Goal: Information Seeking & Learning: Learn about a topic

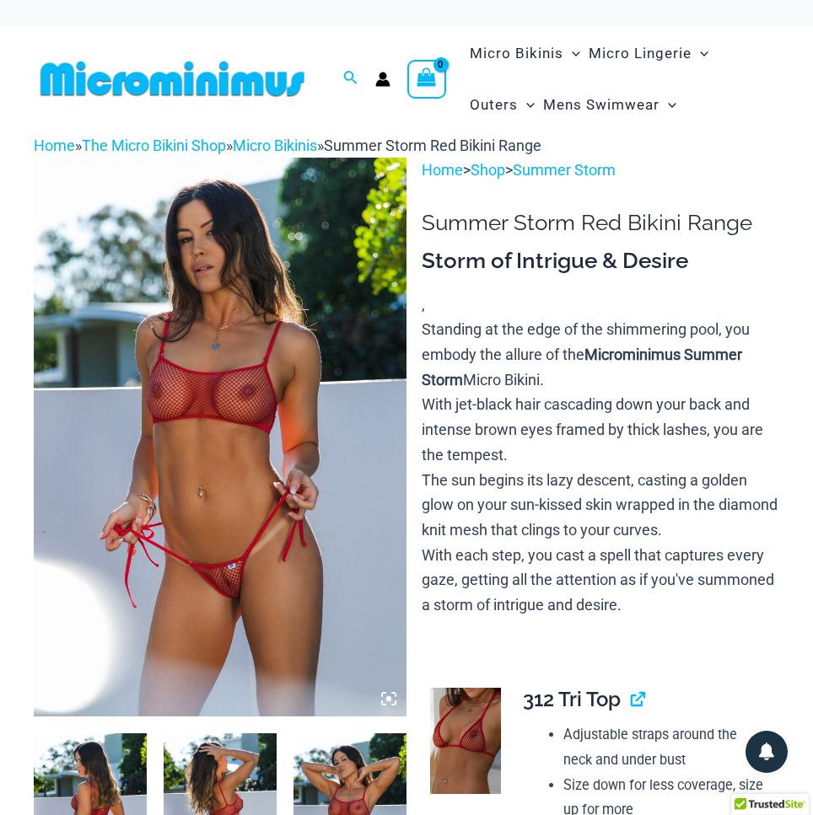
click at [266, 245] on img at bounding box center [220, 437] width 373 height 559
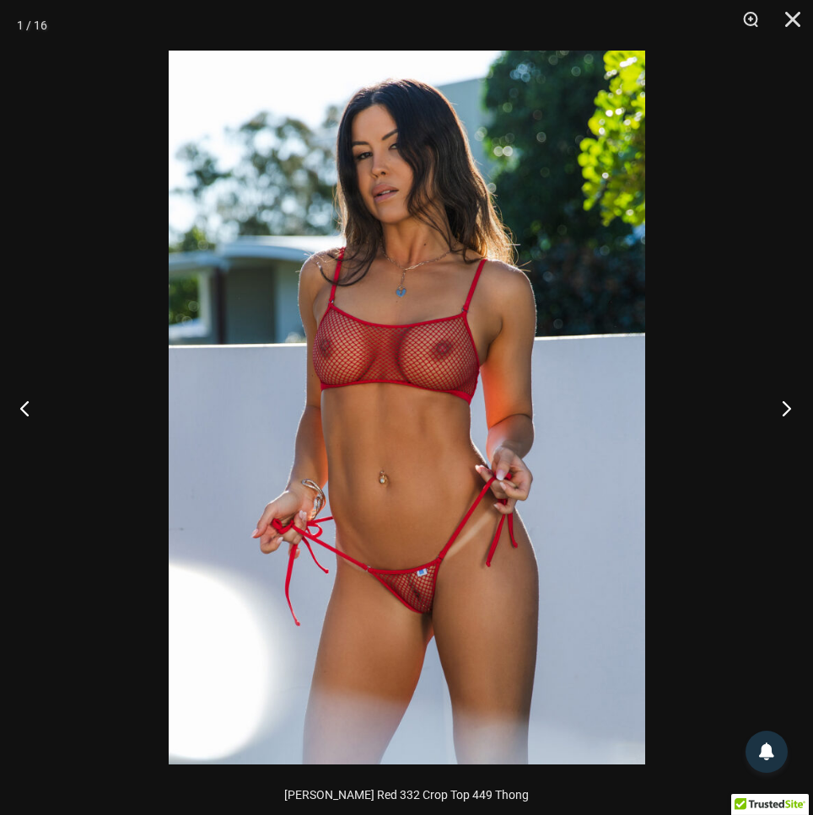
click at [784, 414] on button "Next" at bounding box center [781, 408] width 63 height 84
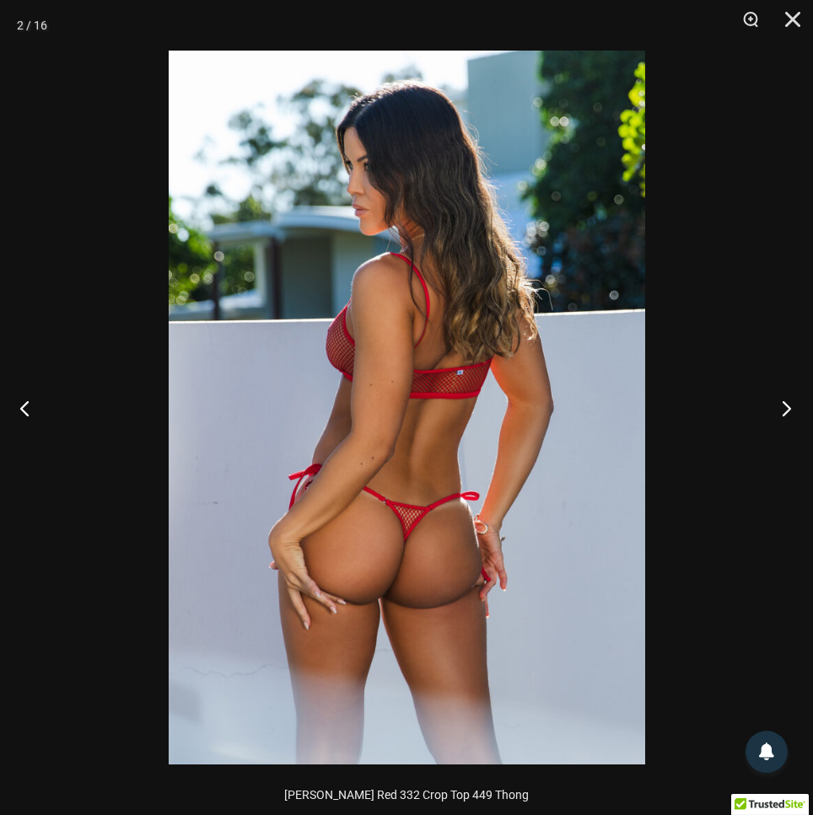
click at [785, 409] on button "Next" at bounding box center [781, 408] width 63 height 84
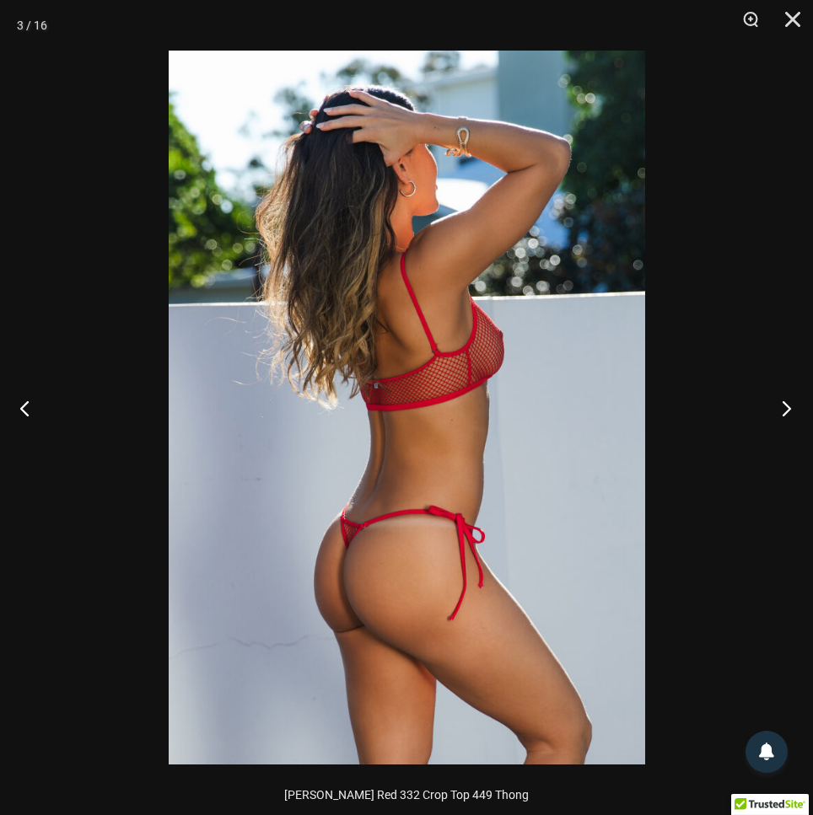
click at [786, 407] on button "Next" at bounding box center [781, 408] width 63 height 84
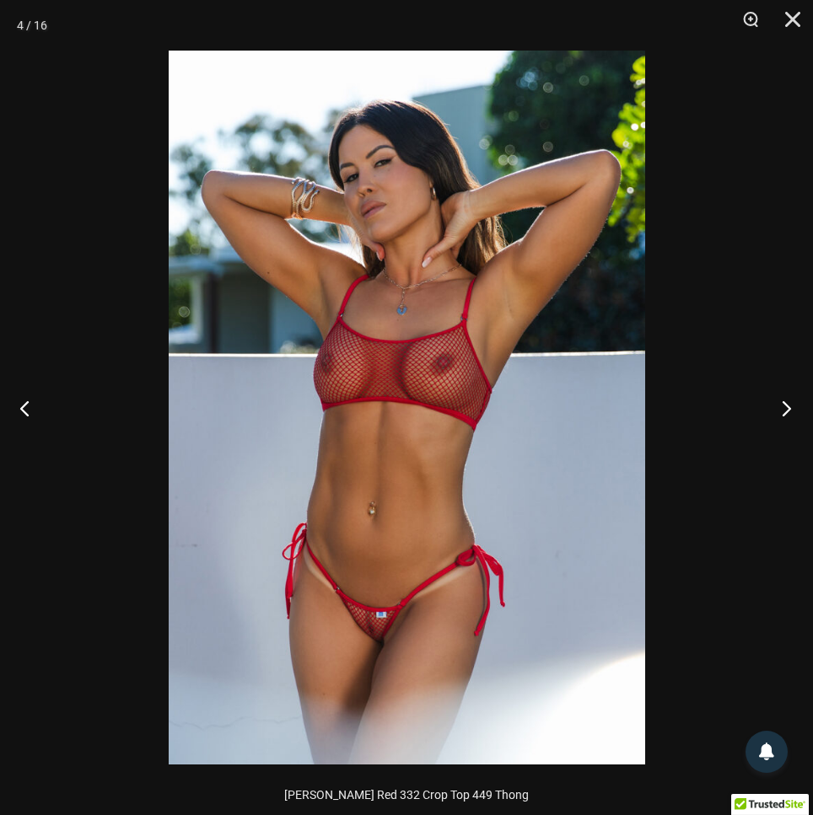
click at [788, 406] on button "Next" at bounding box center [781, 408] width 63 height 84
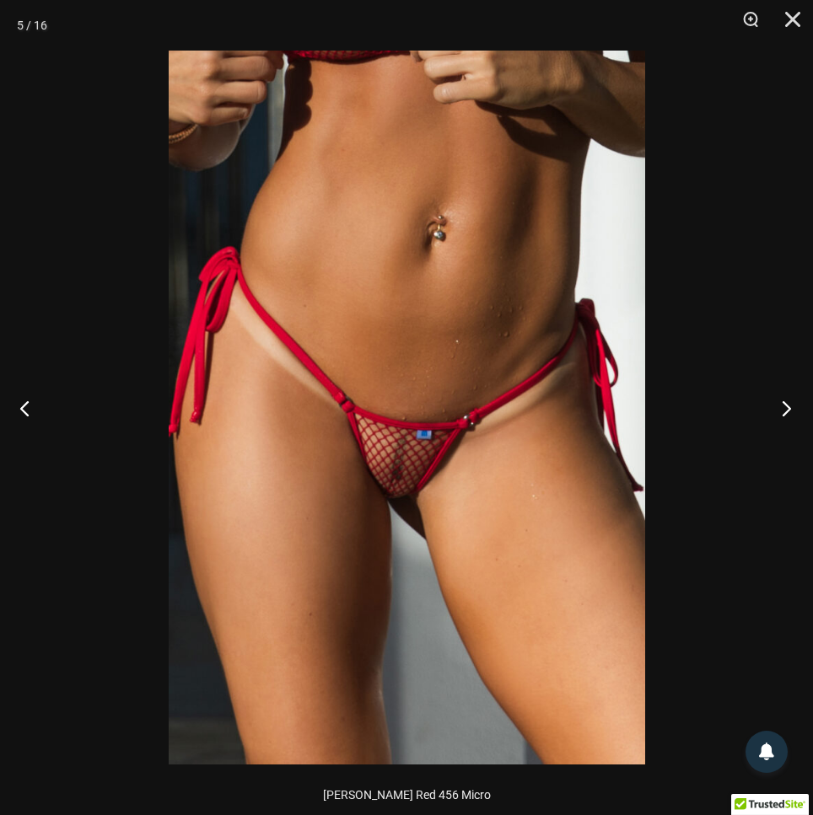
click at [786, 410] on button "Next" at bounding box center [781, 408] width 63 height 84
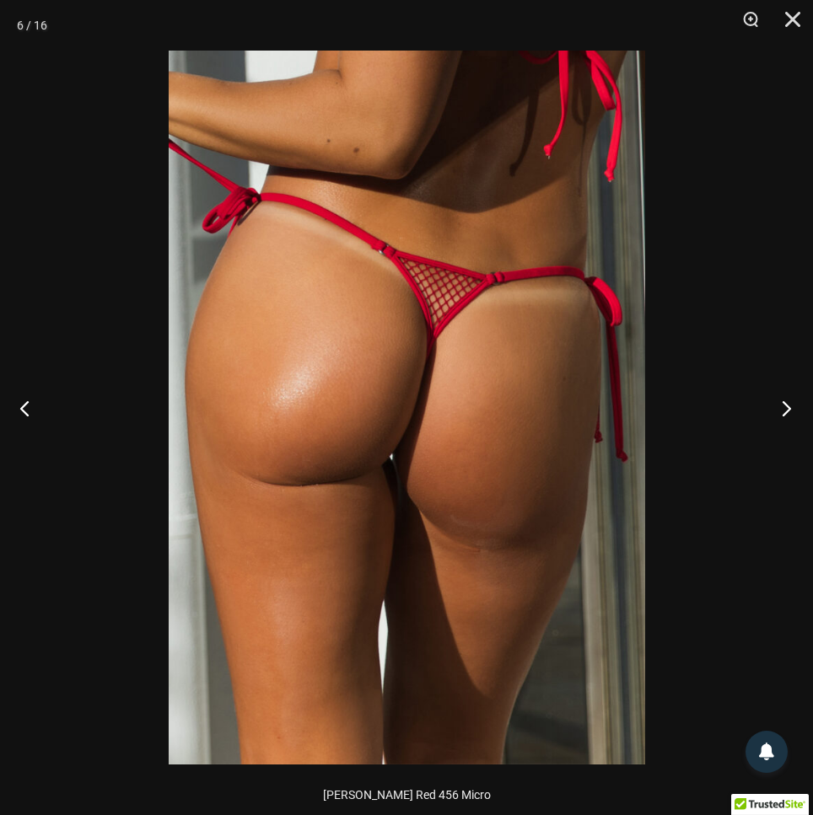
click at [787, 408] on button "Next" at bounding box center [781, 408] width 63 height 84
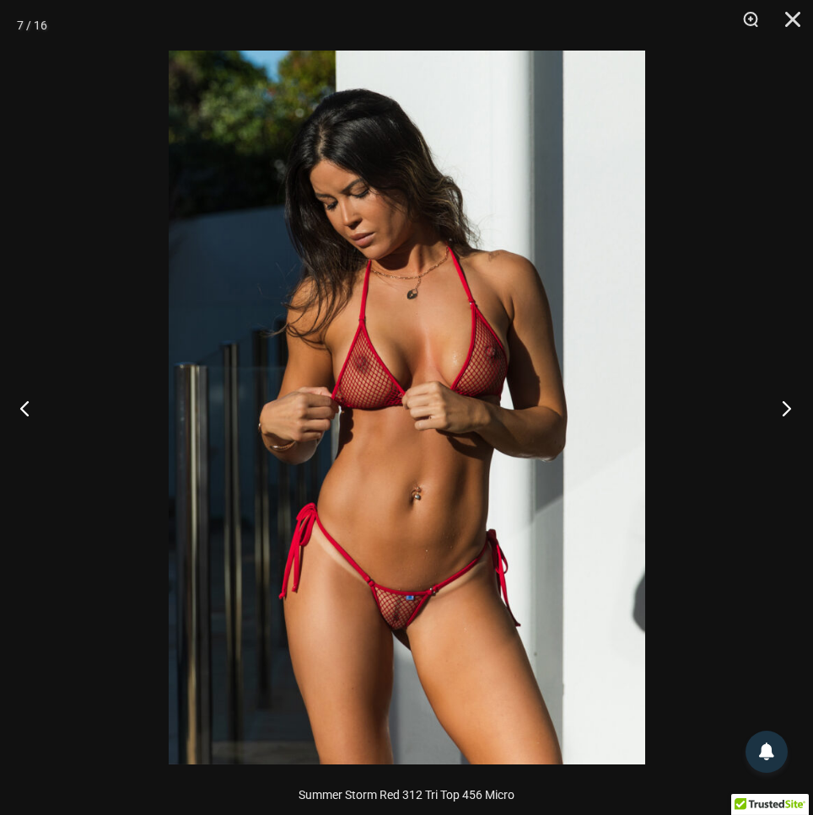
click at [790, 408] on button "Next" at bounding box center [781, 408] width 63 height 84
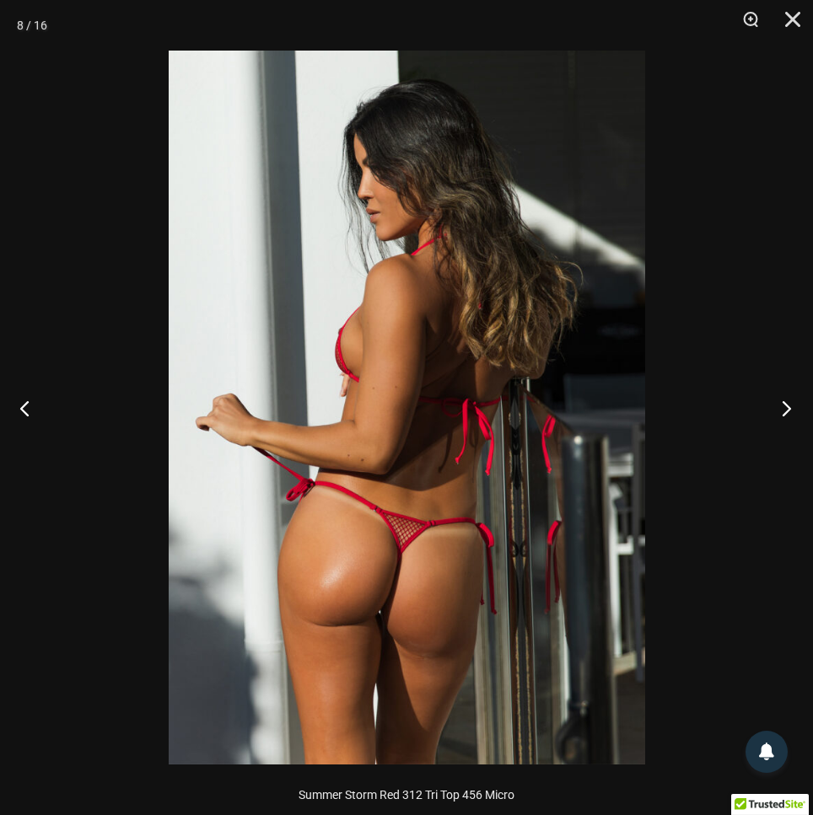
click at [786, 407] on button "Next" at bounding box center [781, 408] width 63 height 84
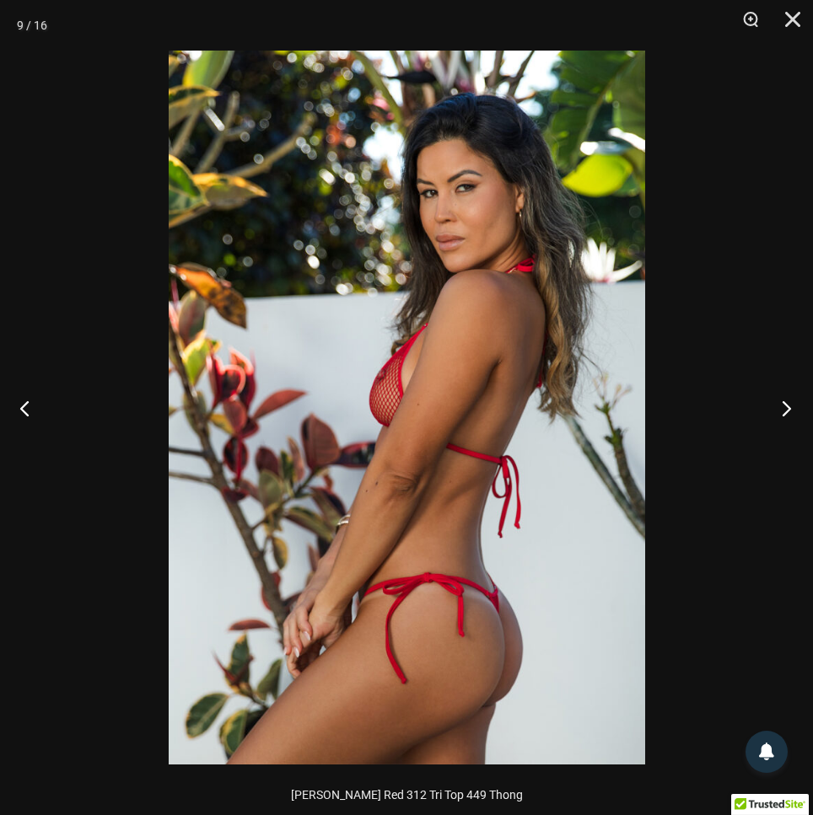
click at [782, 408] on button "Next" at bounding box center [781, 408] width 63 height 84
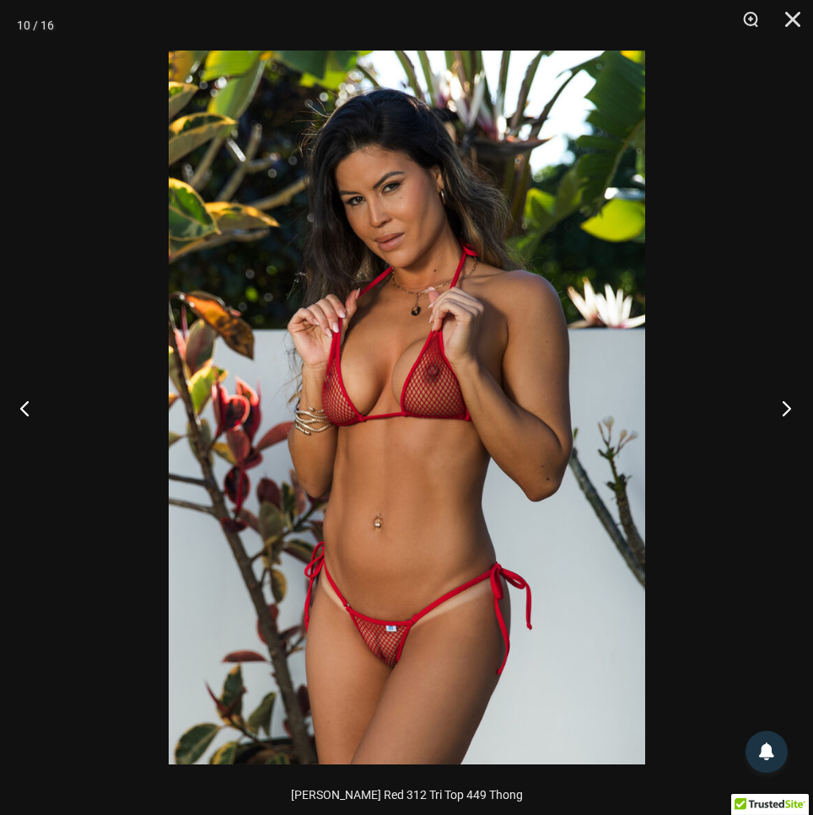
click at [786, 405] on button "Next" at bounding box center [781, 408] width 63 height 84
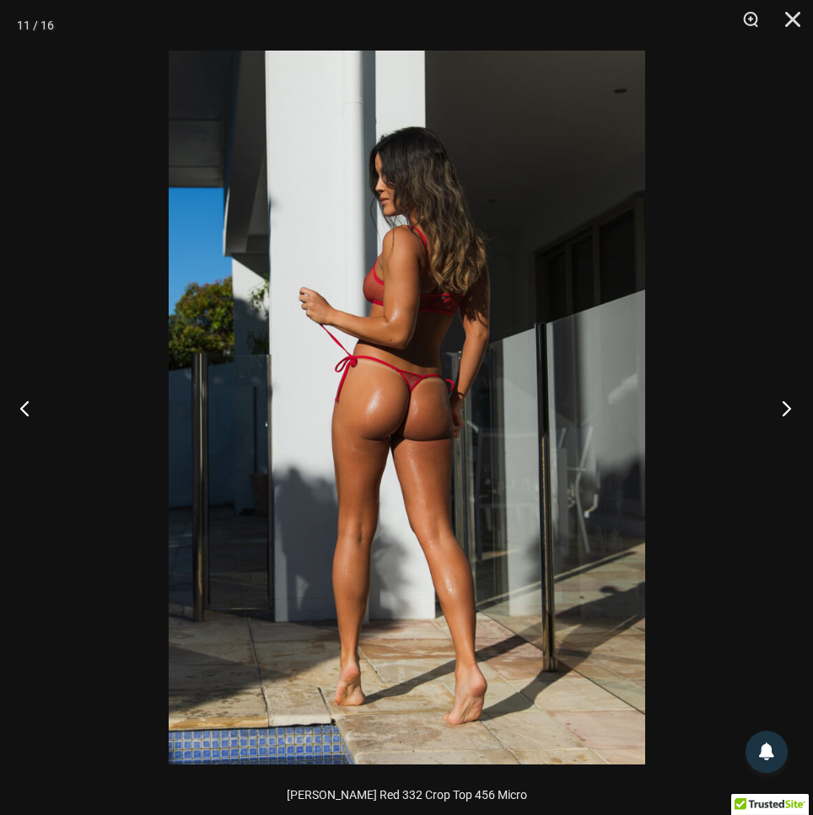
click at [786, 401] on button "Next" at bounding box center [781, 408] width 63 height 84
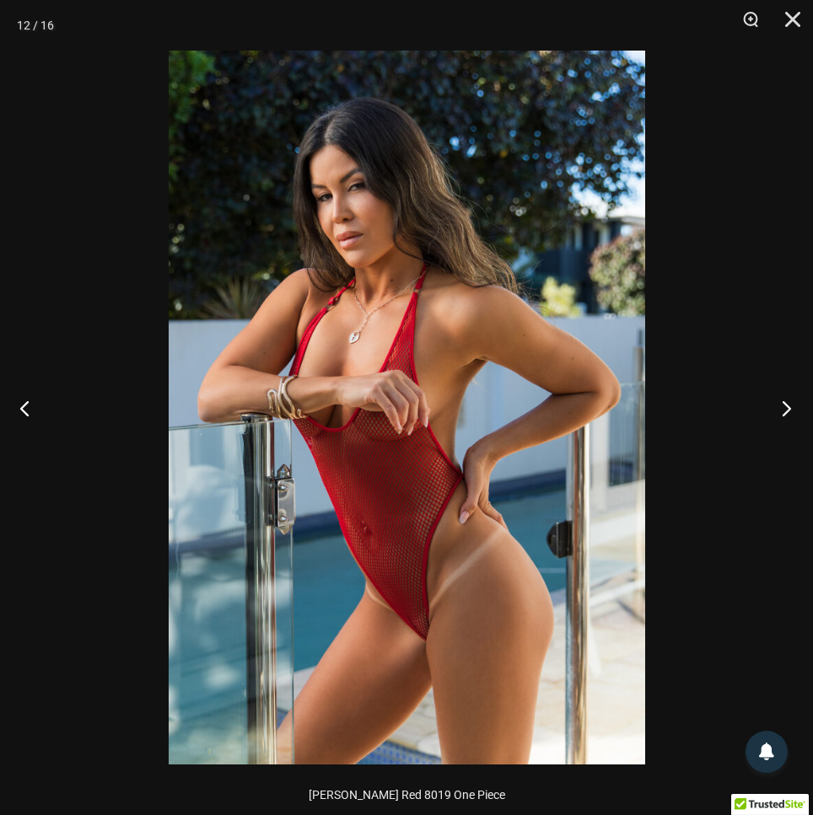
click at [786, 408] on button "Next" at bounding box center [781, 408] width 63 height 84
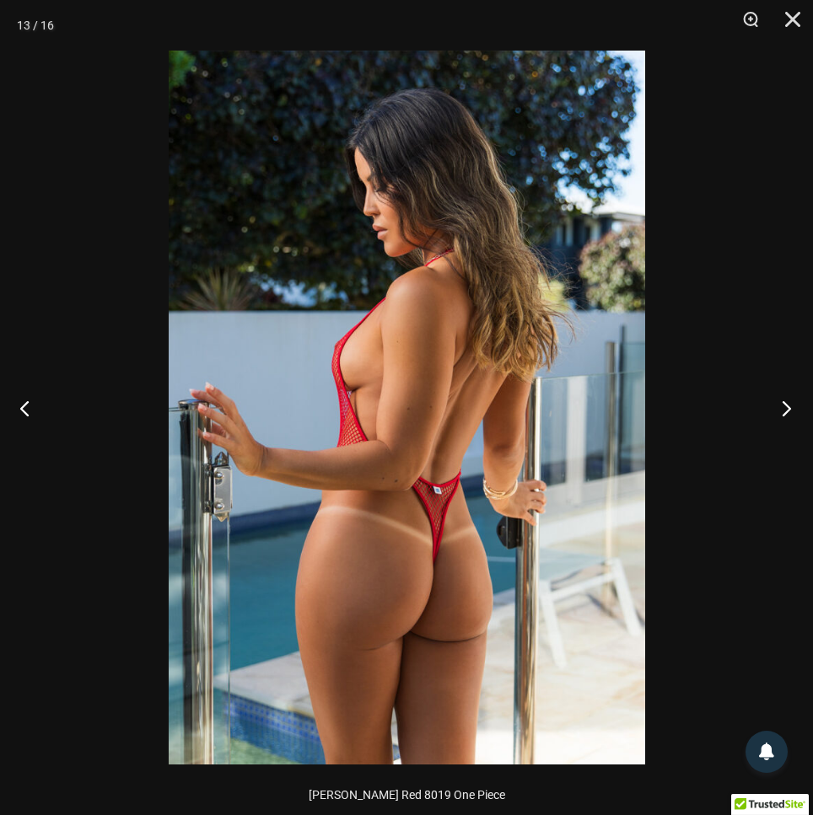
click at [786, 411] on button "Next" at bounding box center [781, 408] width 63 height 84
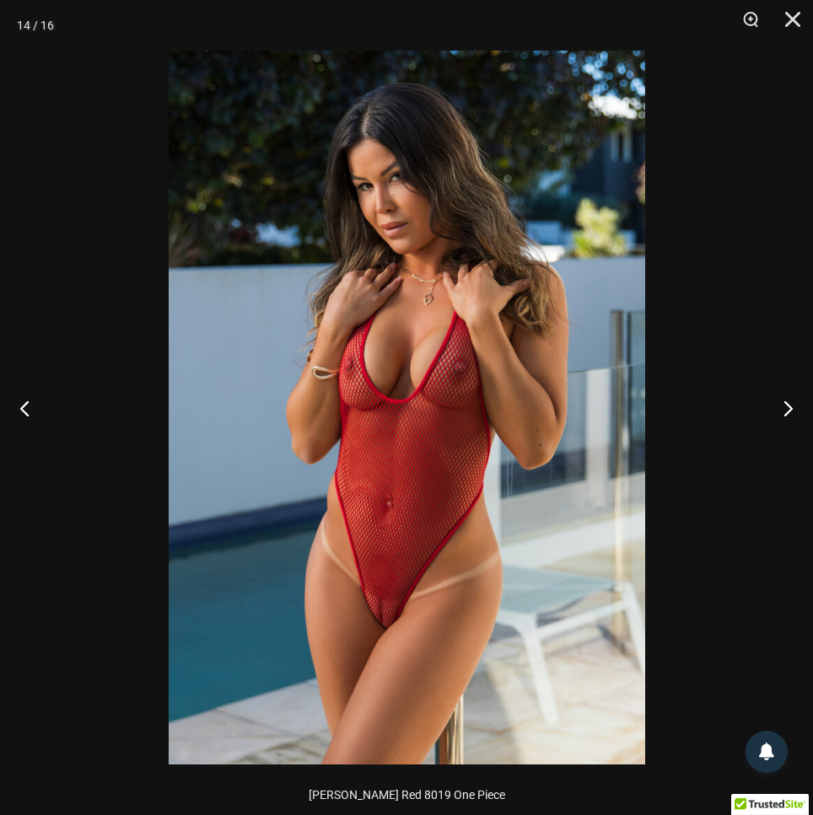
drag, startPoint x: 567, startPoint y: 387, endPoint x: 574, endPoint y: 400, distance: 14.3
click at [787, 411] on button "Next" at bounding box center [781, 408] width 63 height 84
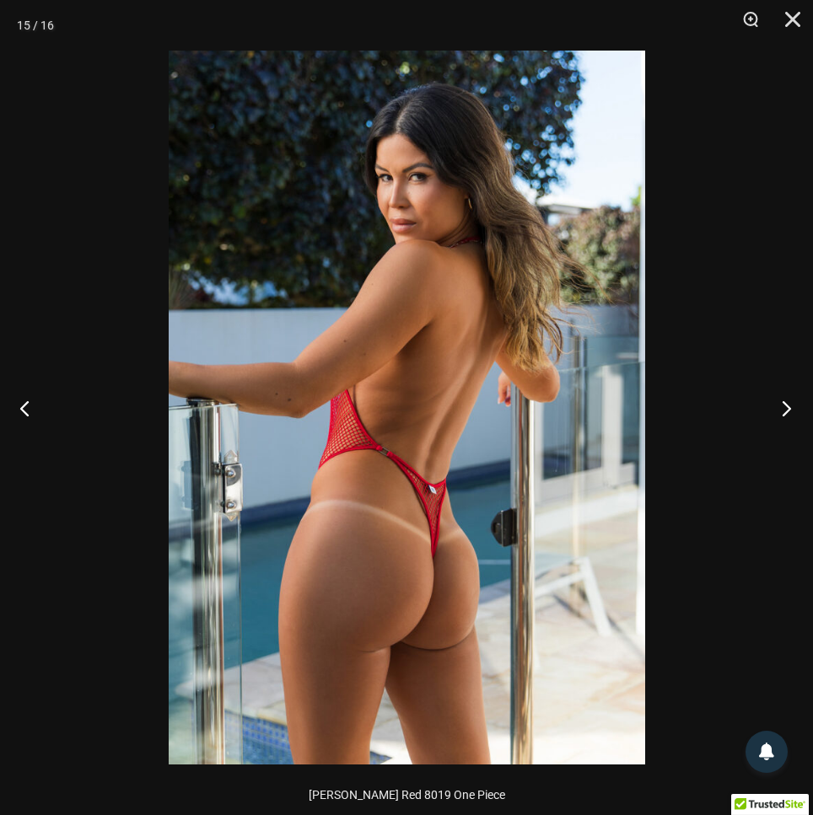
click at [778, 404] on button "Next" at bounding box center [781, 408] width 63 height 84
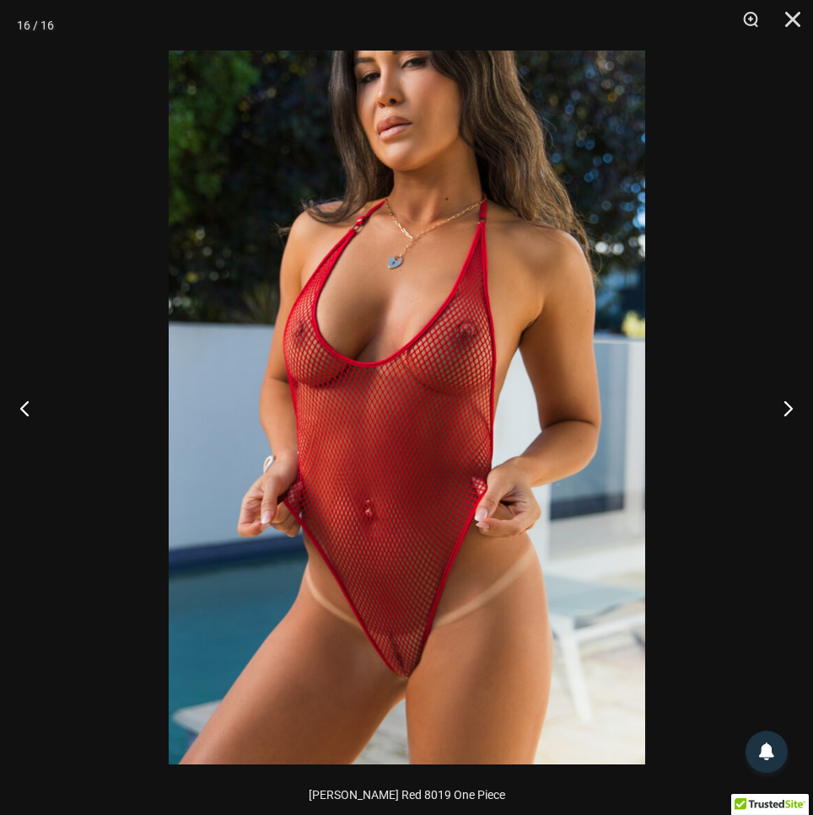
click at [672, 450] on div at bounding box center [406, 407] width 813 height 815
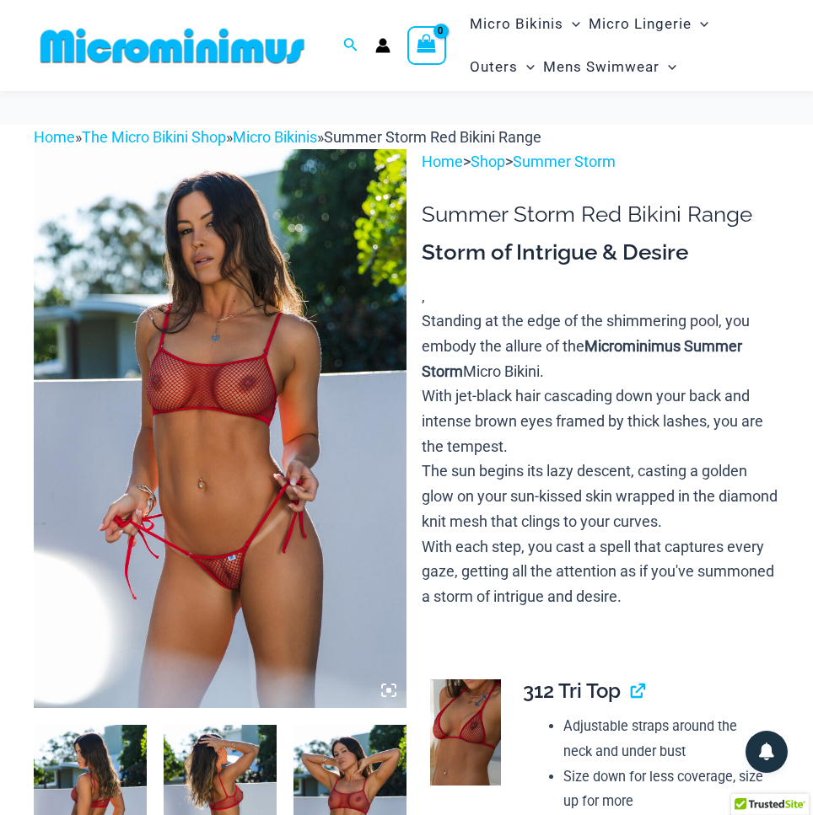
scroll to position [236, 0]
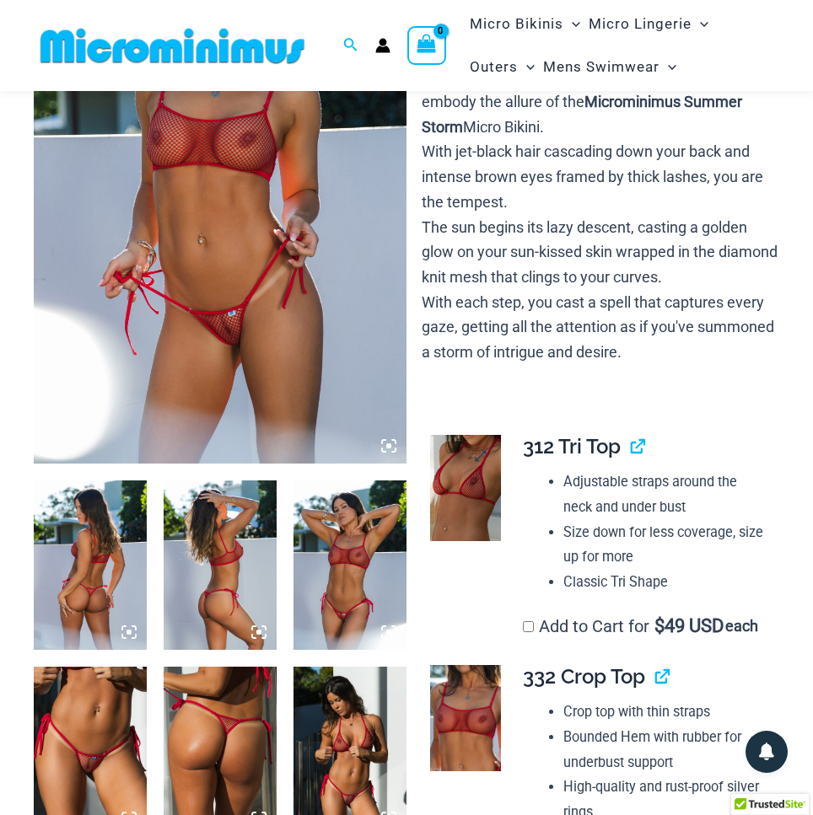
click at [481, 459] on link at bounding box center [465, 488] width 71 height 106
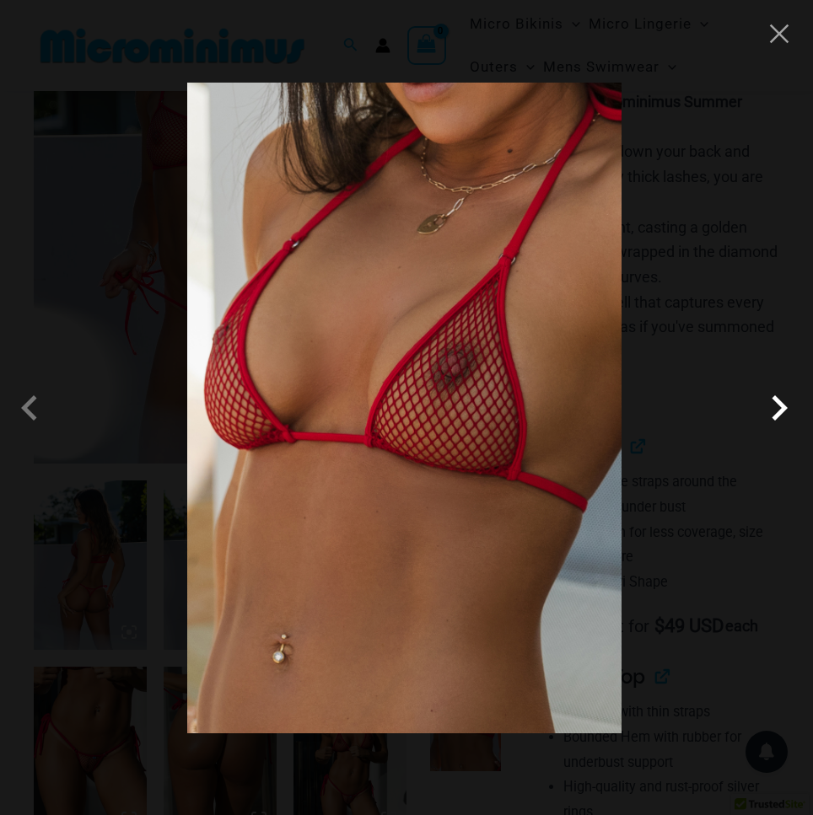
drag, startPoint x: 778, startPoint y: 409, endPoint x: 754, endPoint y: 409, distance: 24.4
click at [778, 409] on span at bounding box center [779, 408] width 51 height 51
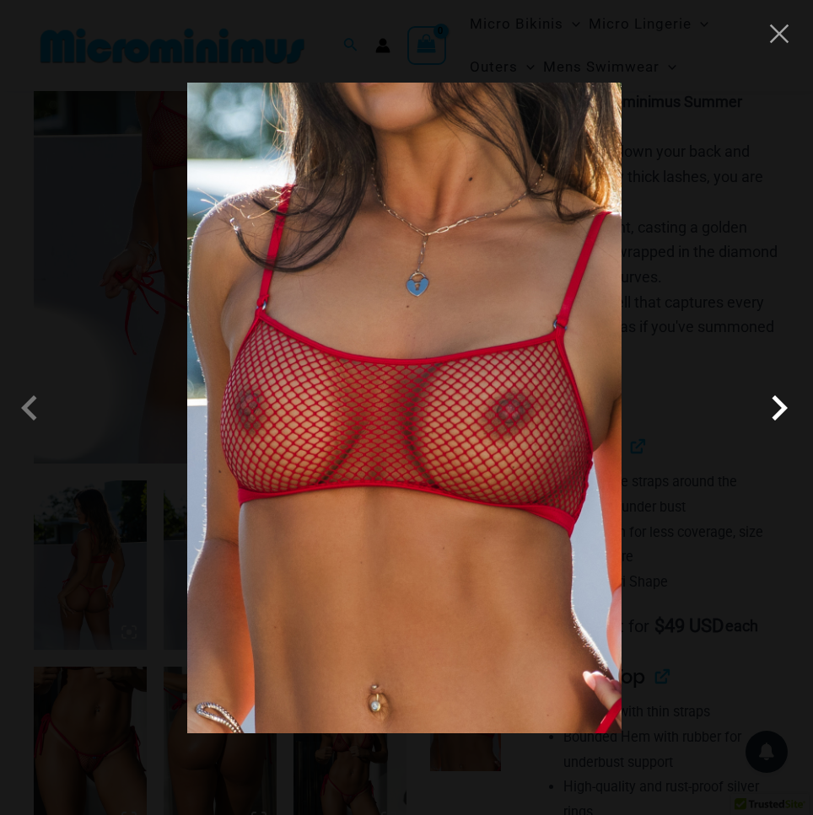
click at [776, 407] on span at bounding box center [779, 408] width 51 height 51
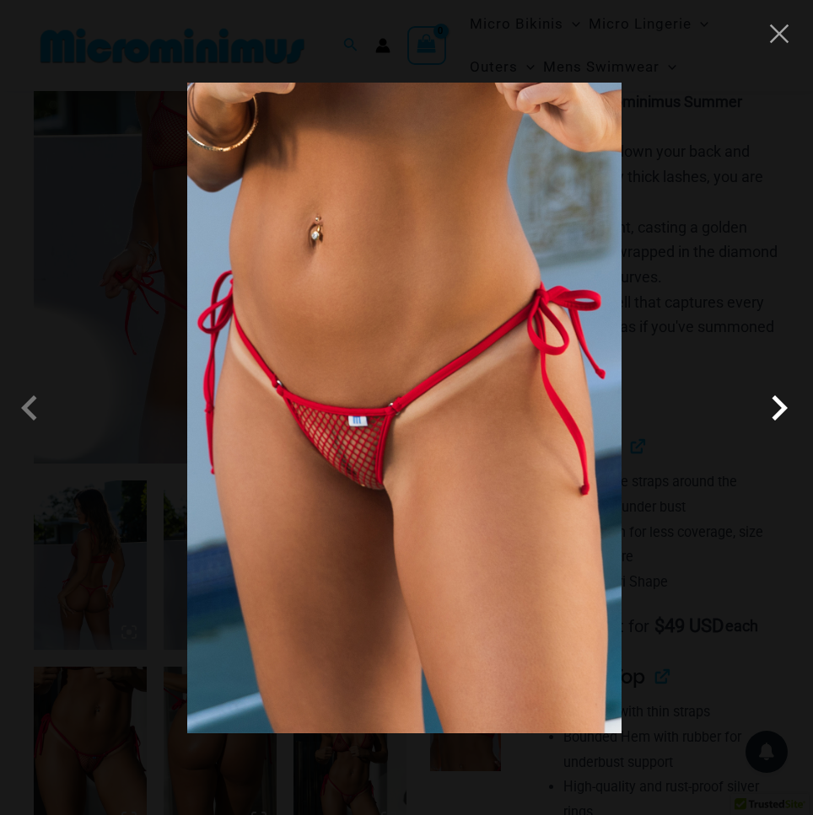
drag, startPoint x: 776, startPoint y: 410, endPoint x: 760, endPoint y: 408, distance: 16.1
click at [776, 408] on span at bounding box center [779, 408] width 51 height 51
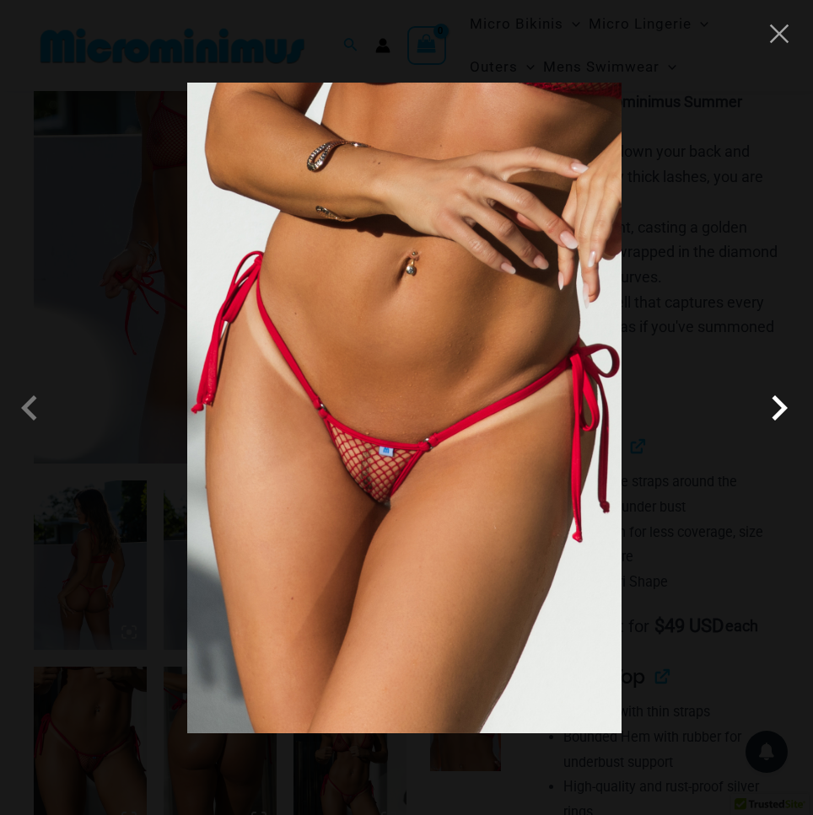
click at [774, 410] on span at bounding box center [779, 408] width 51 height 51
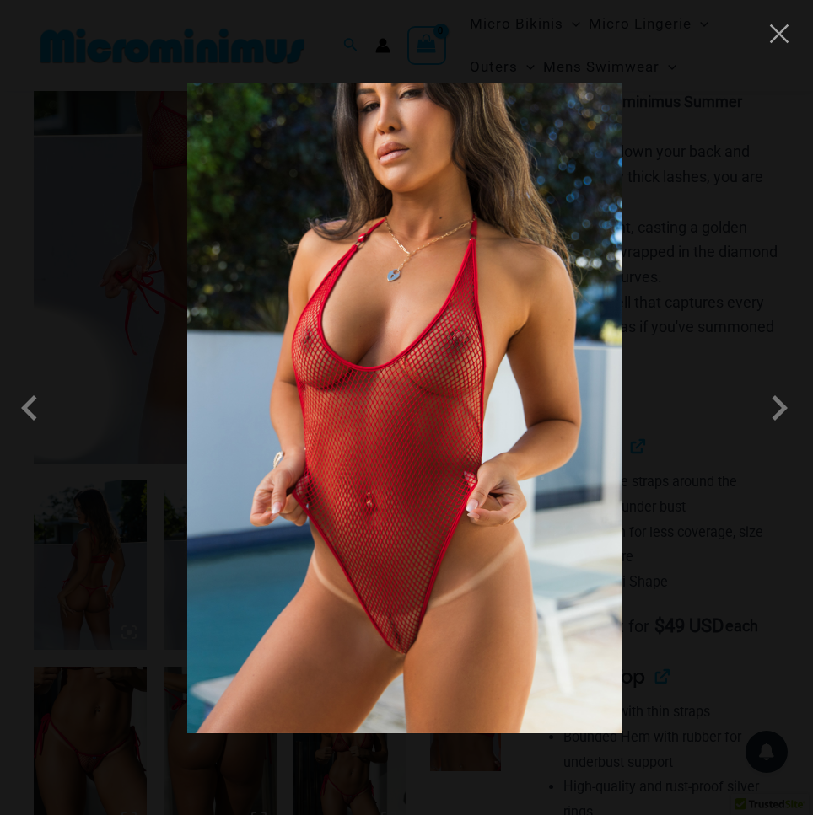
drag, startPoint x: 778, startPoint y: 403, endPoint x: 725, endPoint y: 401, distance: 53.1
click at [778, 403] on span at bounding box center [779, 408] width 51 height 51
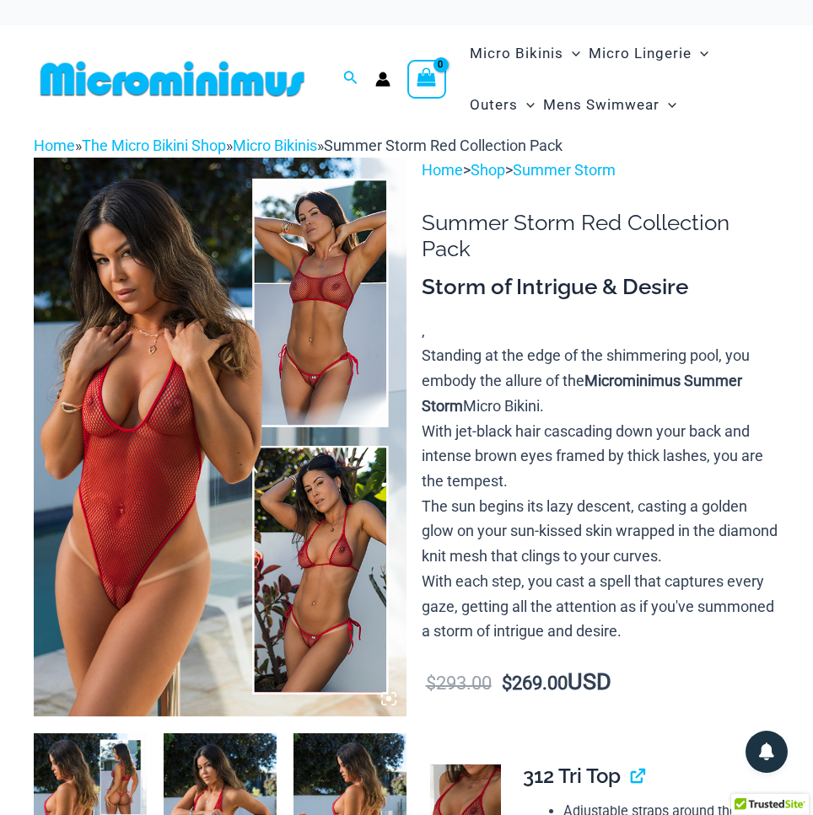
click at [216, 330] on img at bounding box center [220, 437] width 373 height 559
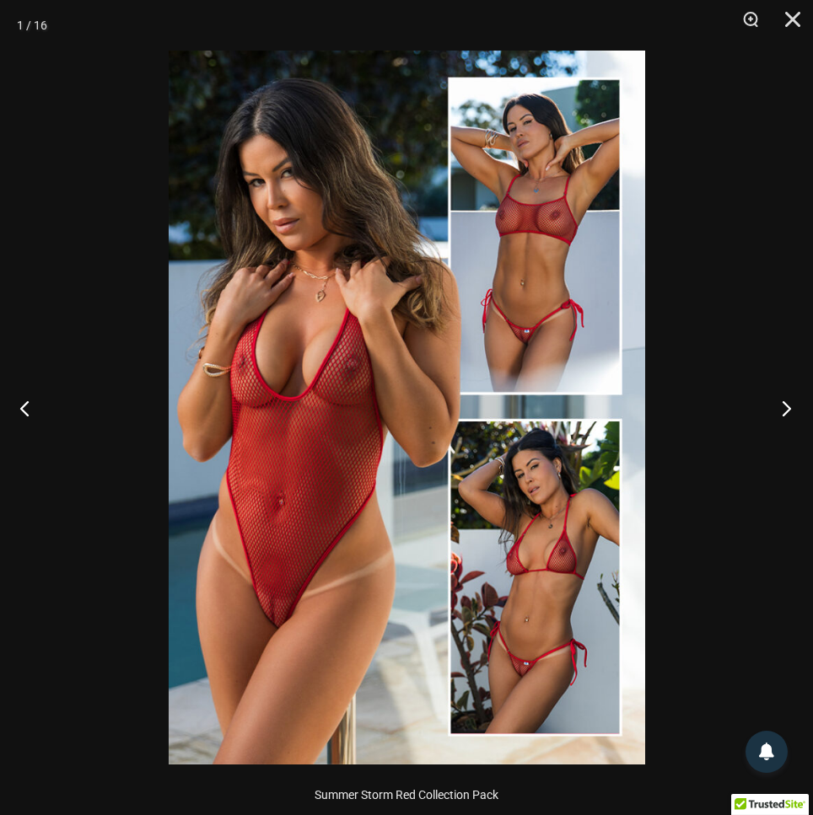
click at [789, 406] on button "Next" at bounding box center [781, 408] width 63 height 84
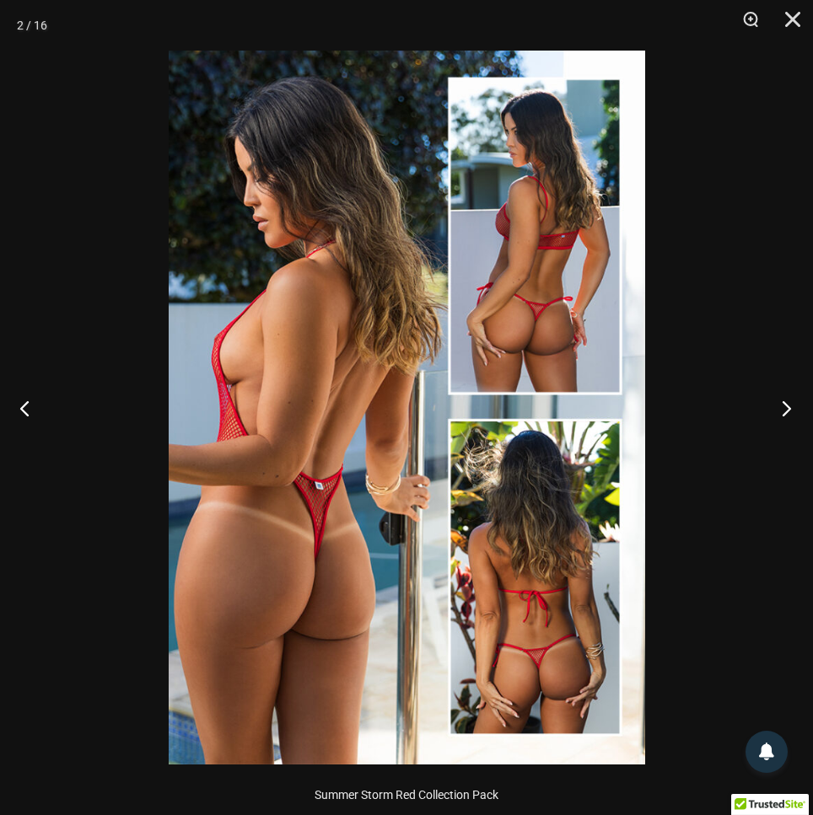
click at [785, 411] on button "Next" at bounding box center [781, 408] width 63 height 84
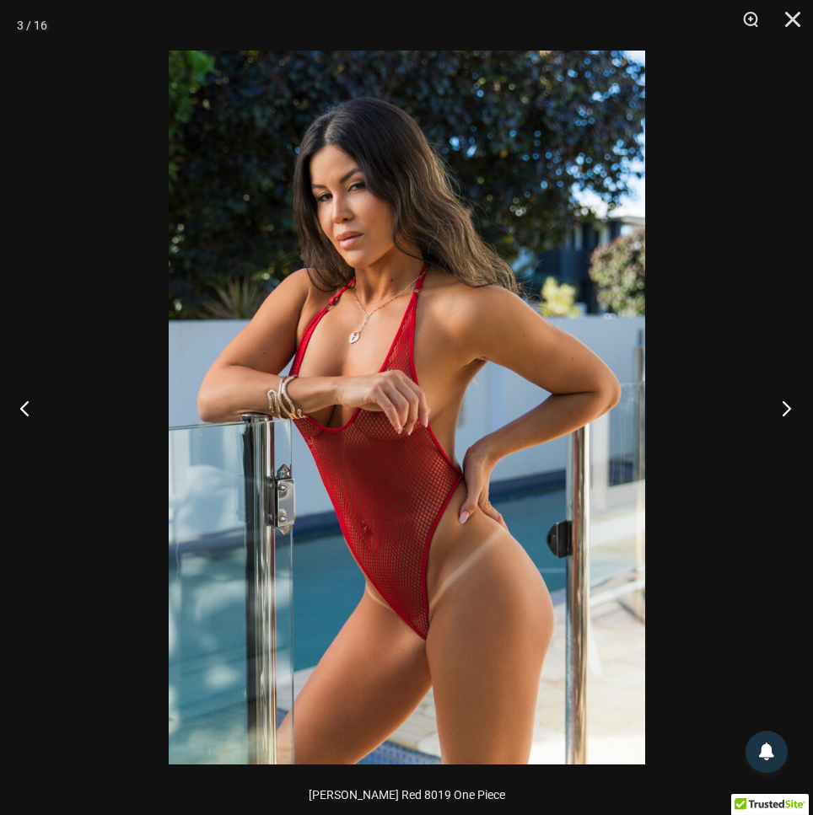
click at [780, 404] on button "Next" at bounding box center [781, 408] width 63 height 84
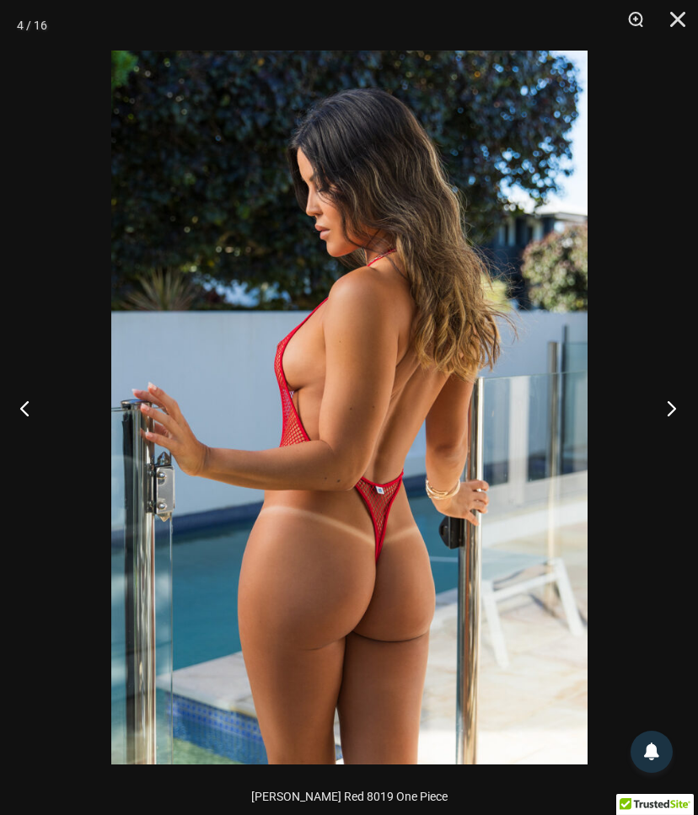
click at [669, 408] on button "Next" at bounding box center [666, 408] width 63 height 84
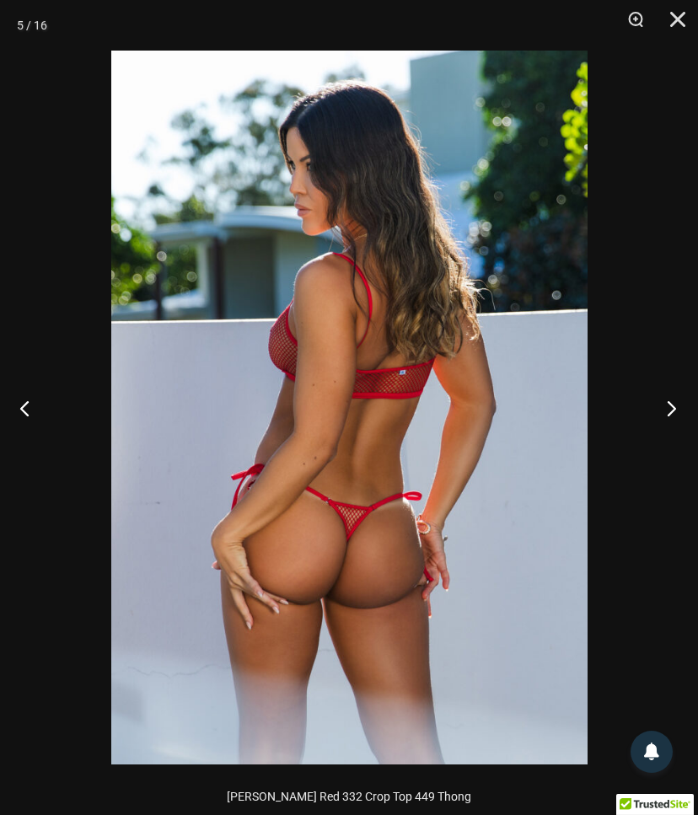
click at [672, 401] on button "Next" at bounding box center [666, 408] width 63 height 84
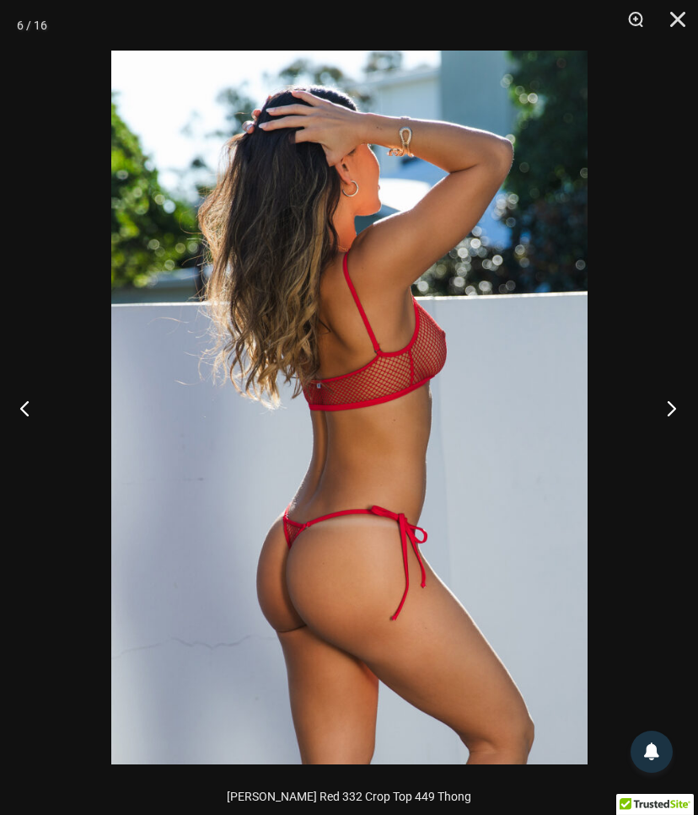
click at [665, 408] on button "Next" at bounding box center [666, 408] width 63 height 84
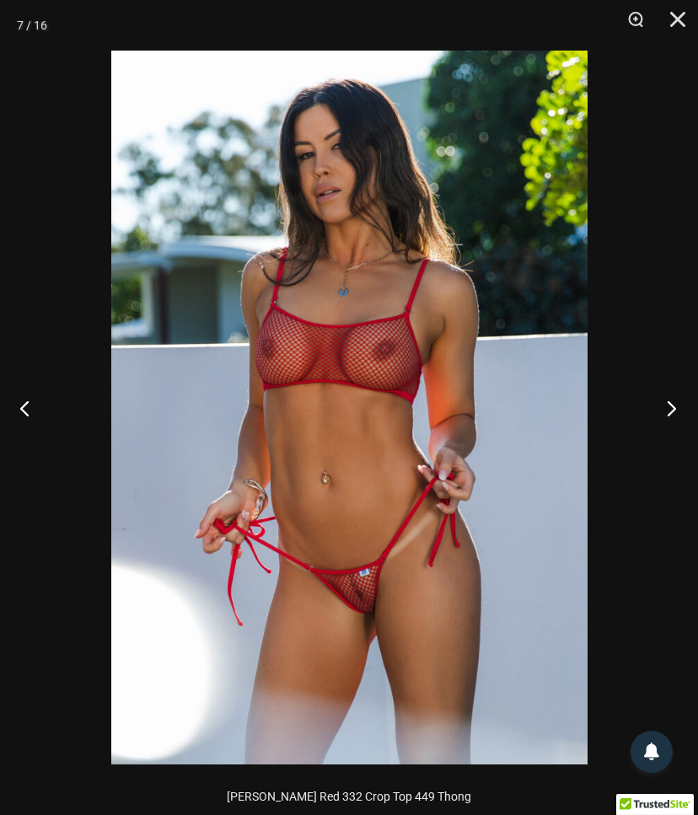
click at [669, 412] on button "Next" at bounding box center [666, 408] width 63 height 84
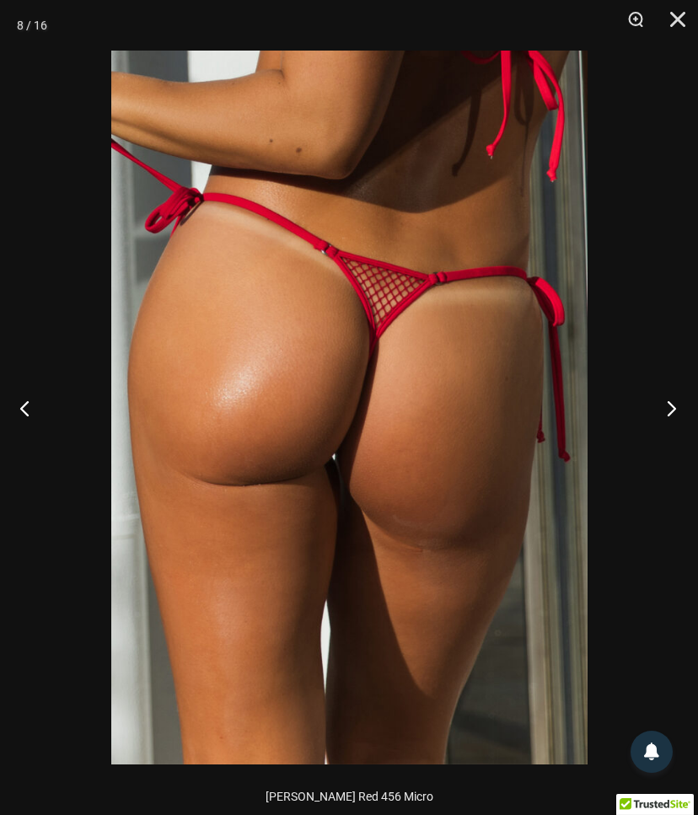
click at [671, 405] on button "Next" at bounding box center [666, 408] width 63 height 84
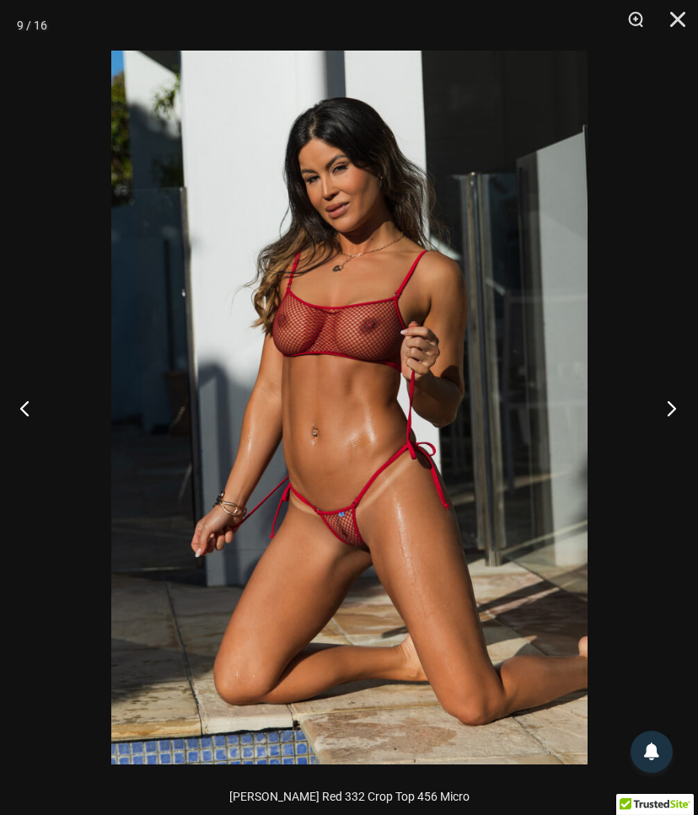
click at [671, 409] on button "Next" at bounding box center [666, 408] width 63 height 84
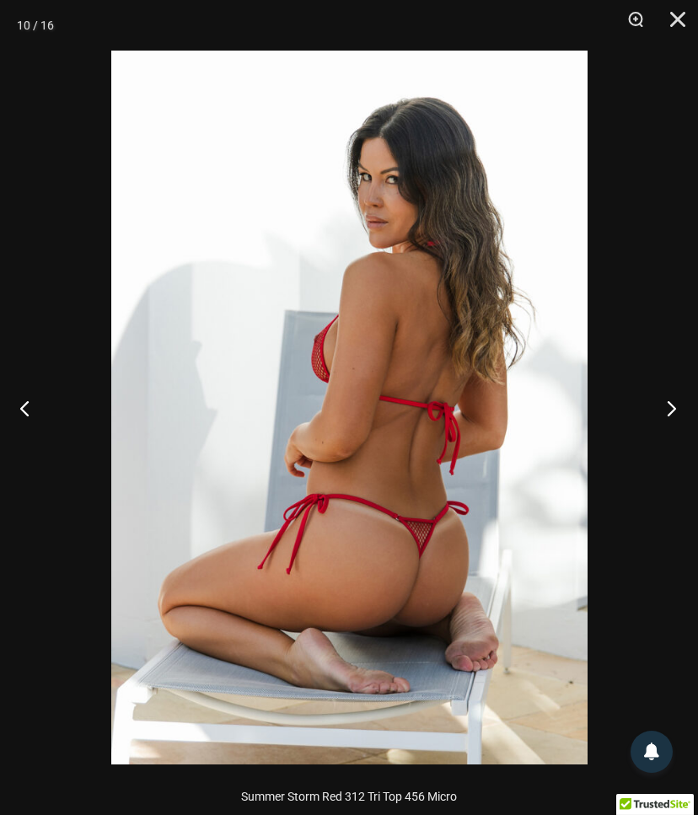
click at [670, 406] on button "Next" at bounding box center [666, 408] width 63 height 84
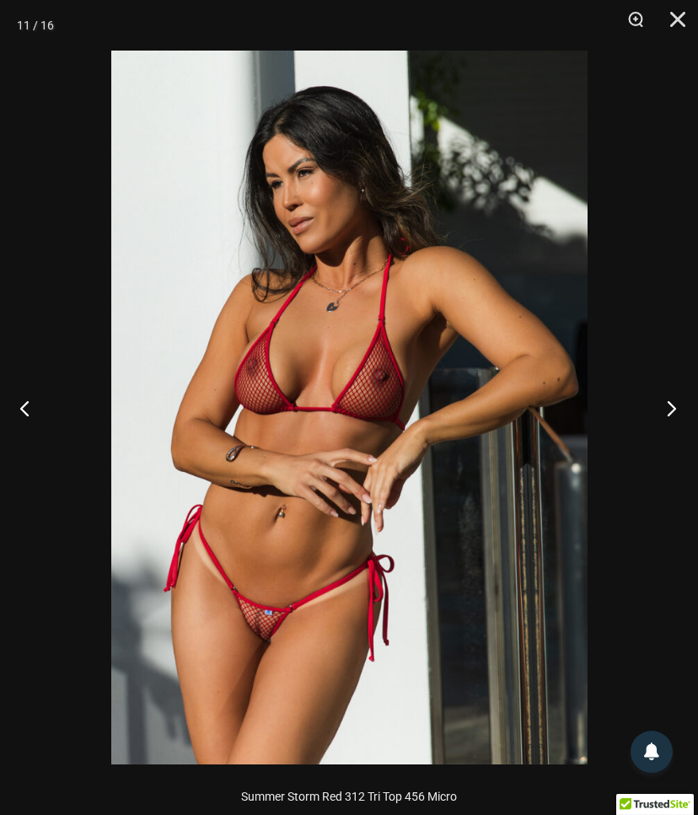
click at [671, 407] on button "Next" at bounding box center [666, 408] width 63 height 84
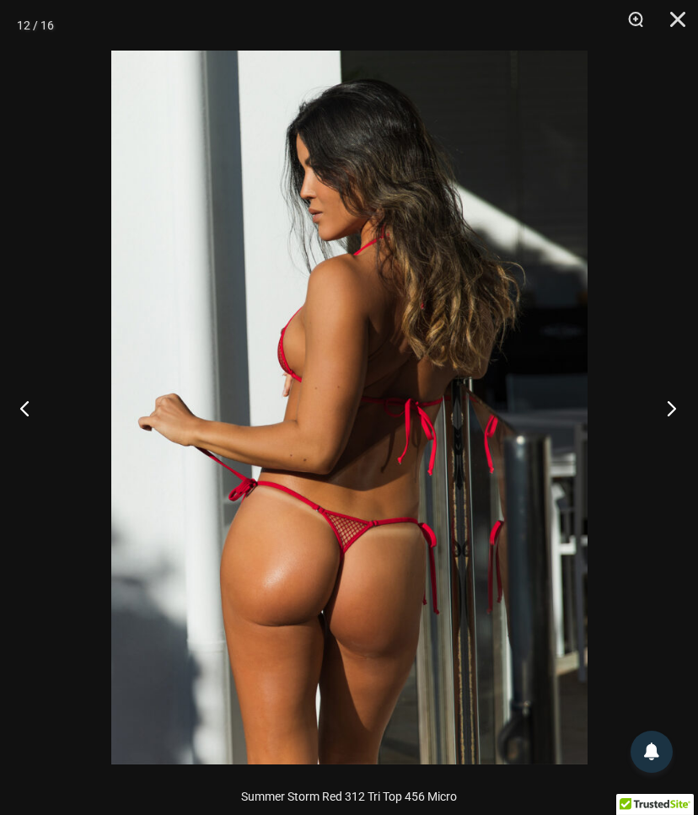
click at [669, 403] on button "Next" at bounding box center [666, 408] width 63 height 84
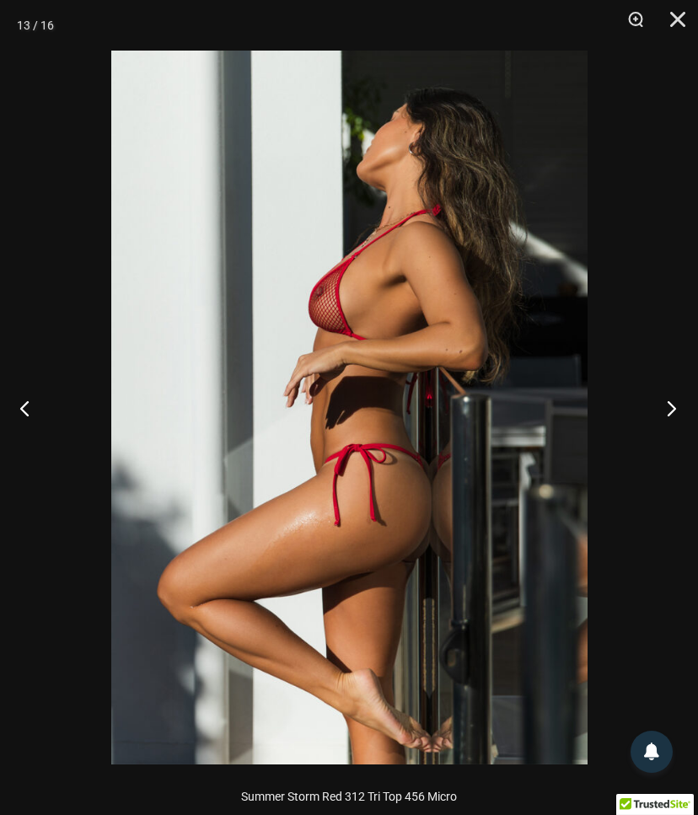
click at [673, 411] on button "Next" at bounding box center [666, 408] width 63 height 84
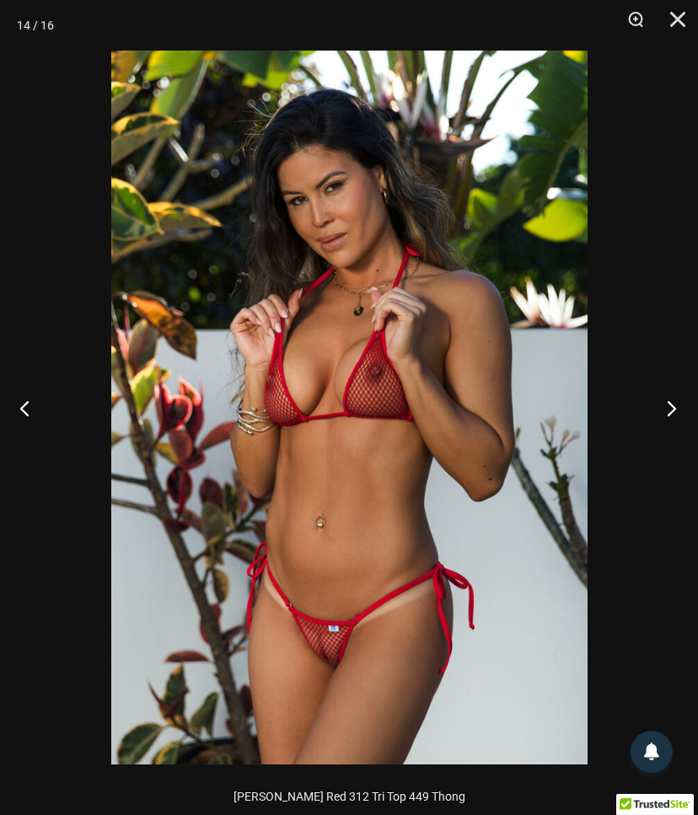
click at [672, 405] on button "Next" at bounding box center [666, 408] width 63 height 84
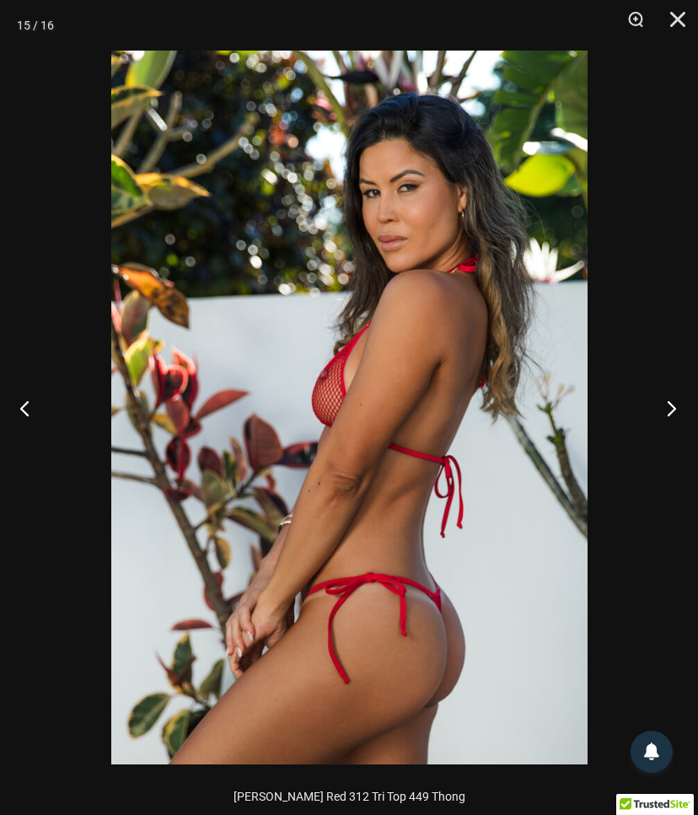
click at [672, 406] on button "Next" at bounding box center [666, 408] width 63 height 84
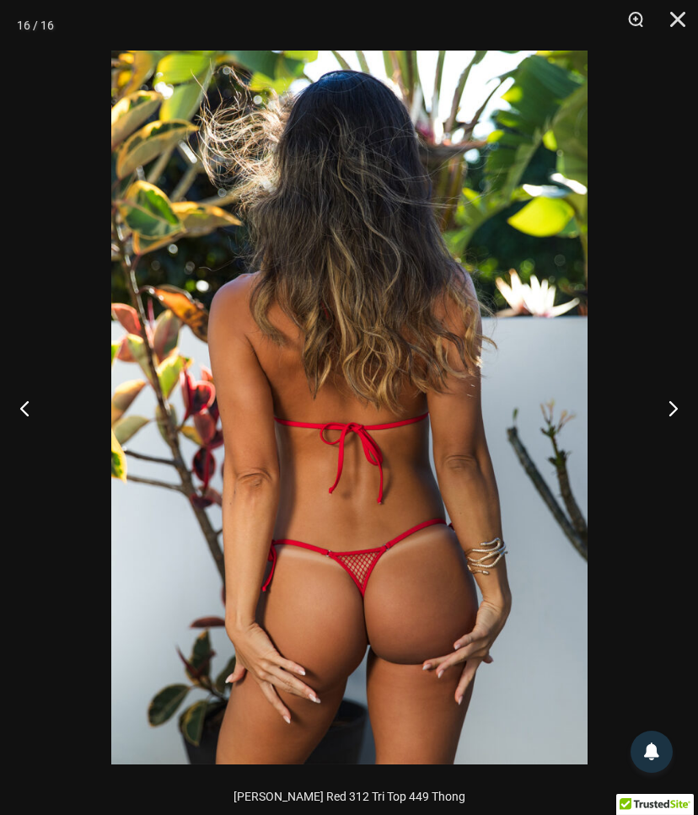
click at [673, 109] on div at bounding box center [349, 407] width 698 height 815
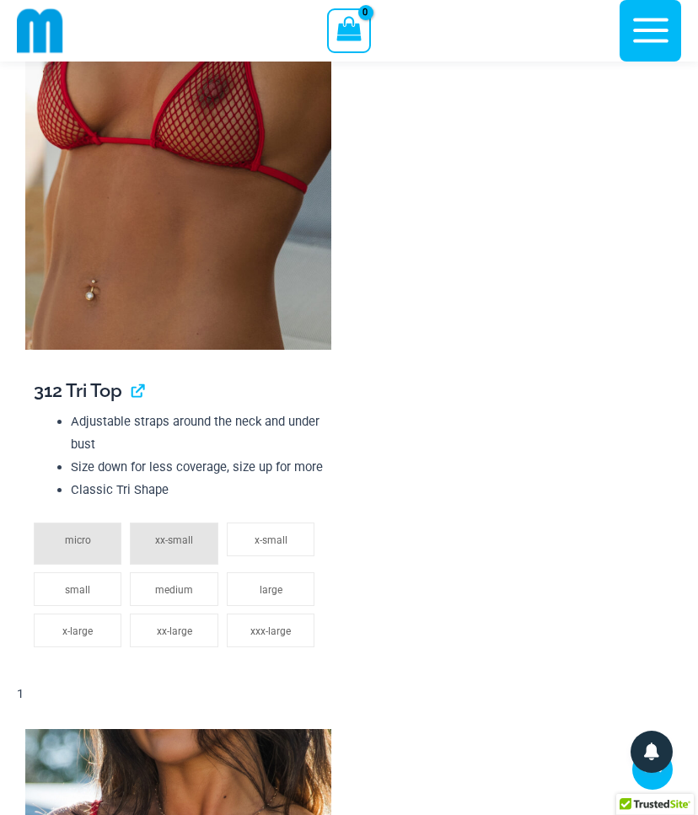
scroll to position [1840, 0]
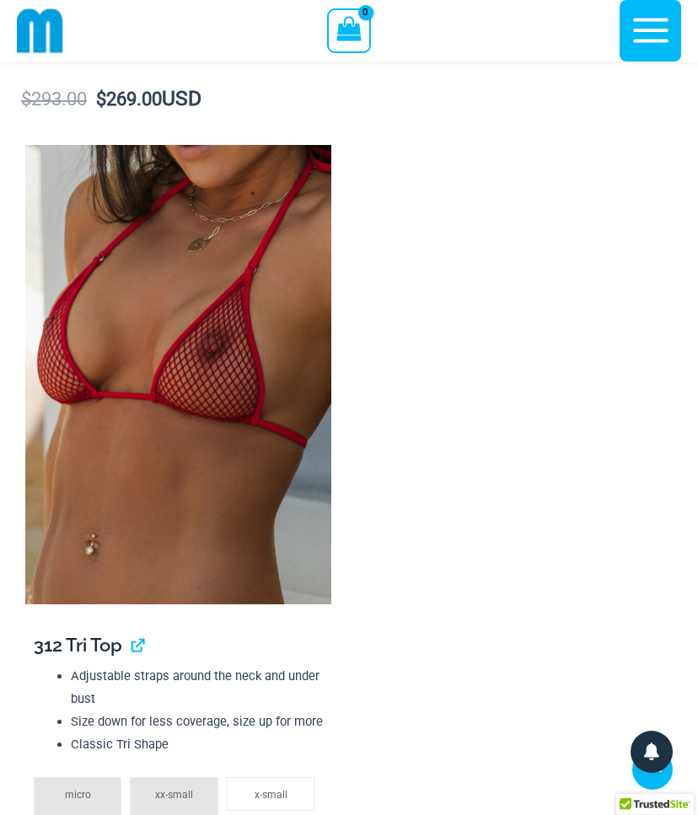
click at [292, 390] on img at bounding box center [178, 374] width 306 height 459
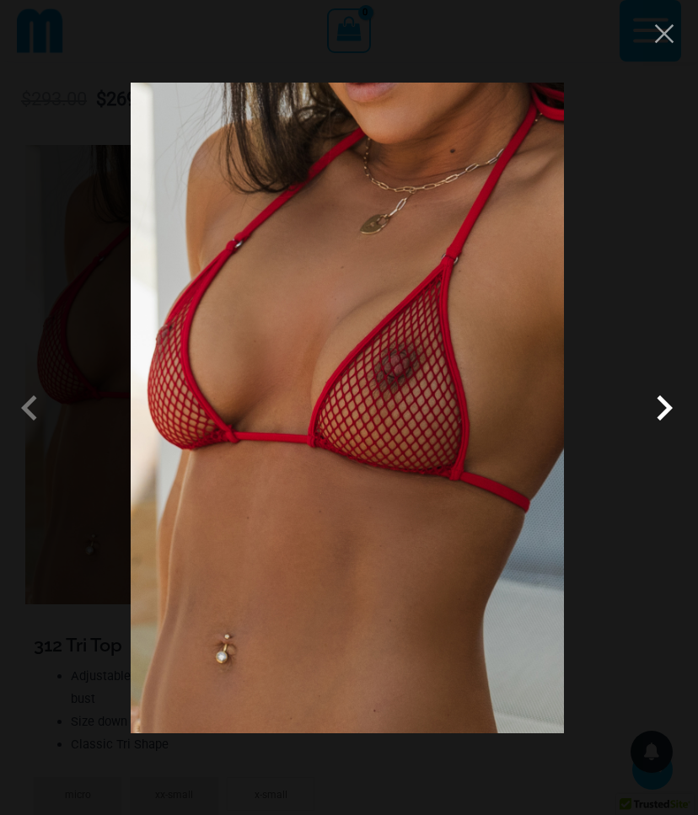
click at [657, 401] on span at bounding box center [664, 408] width 51 height 51
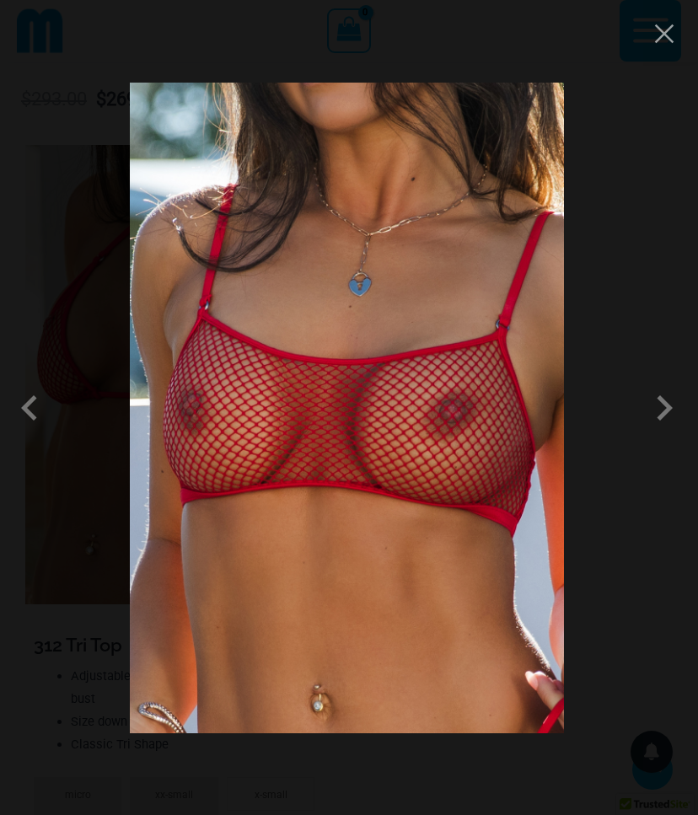
click at [599, 311] on div at bounding box center [349, 407] width 698 height 815
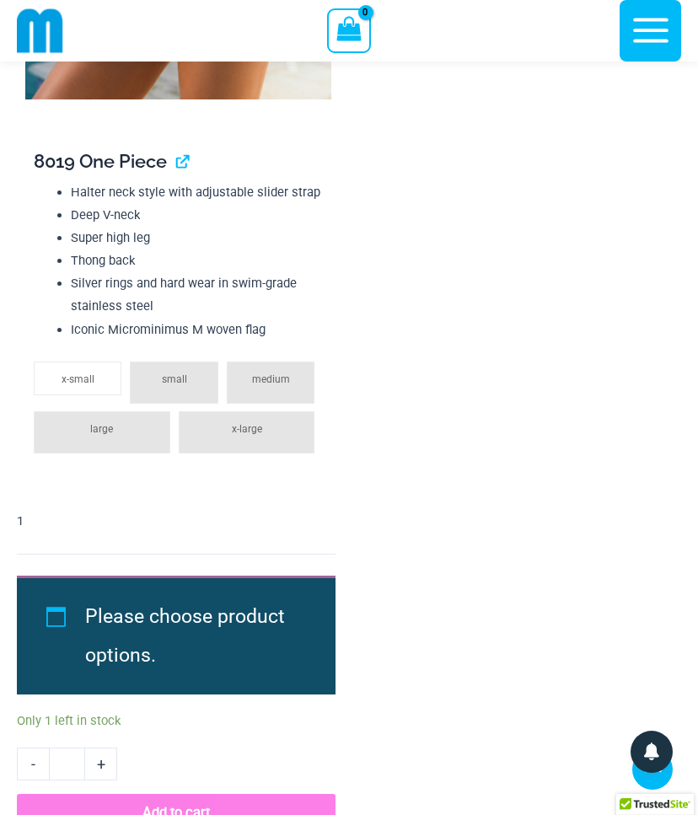
scroll to position [5802, 0]
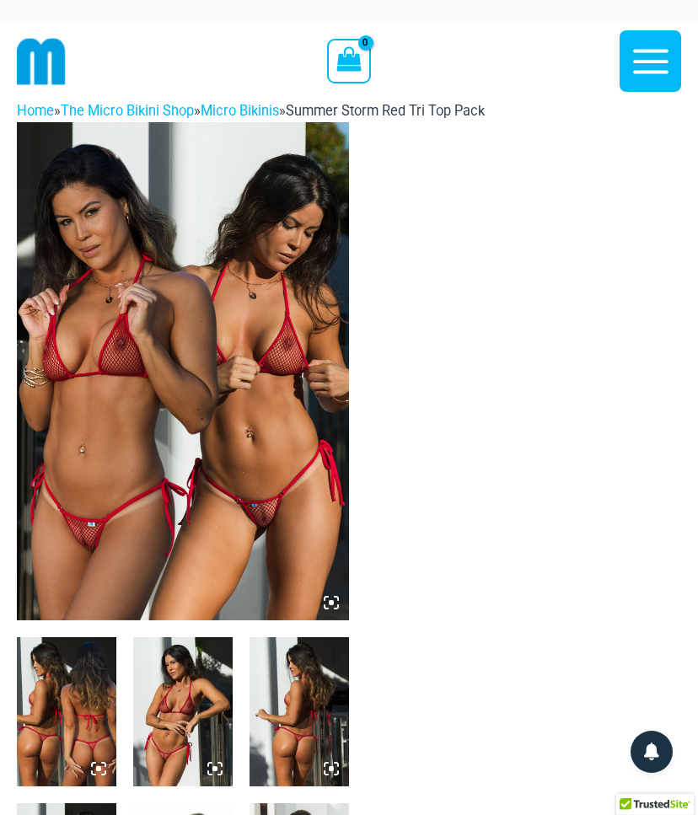
click at [249, 230] on img at bounding box center [183, 371] width 332 height 498
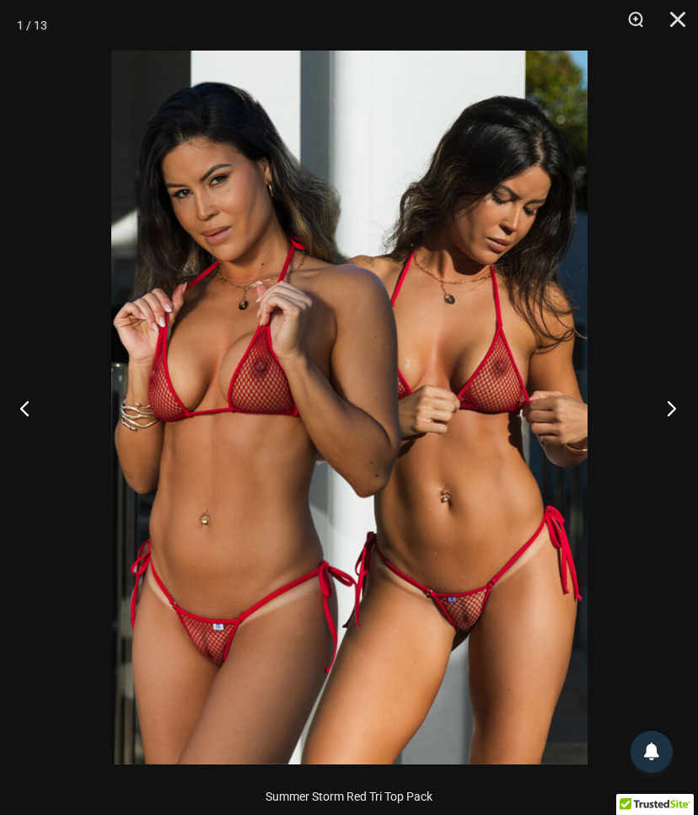
click at [675, 406] on button "Next" at bounding box center [666, 408] width 63 height 84
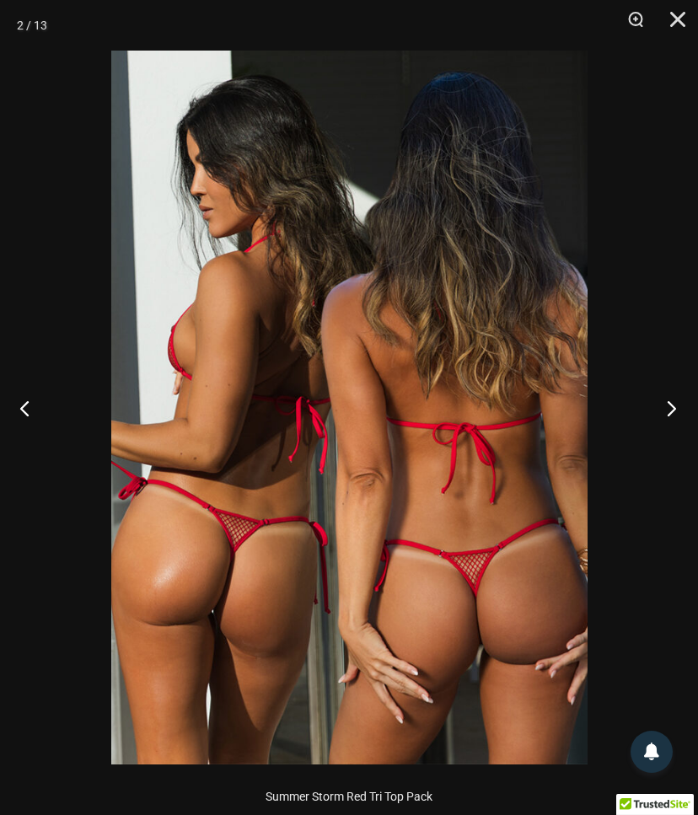
click at [671, 405] on button "Next" at bounding box center [666, 408] width 63 height 84
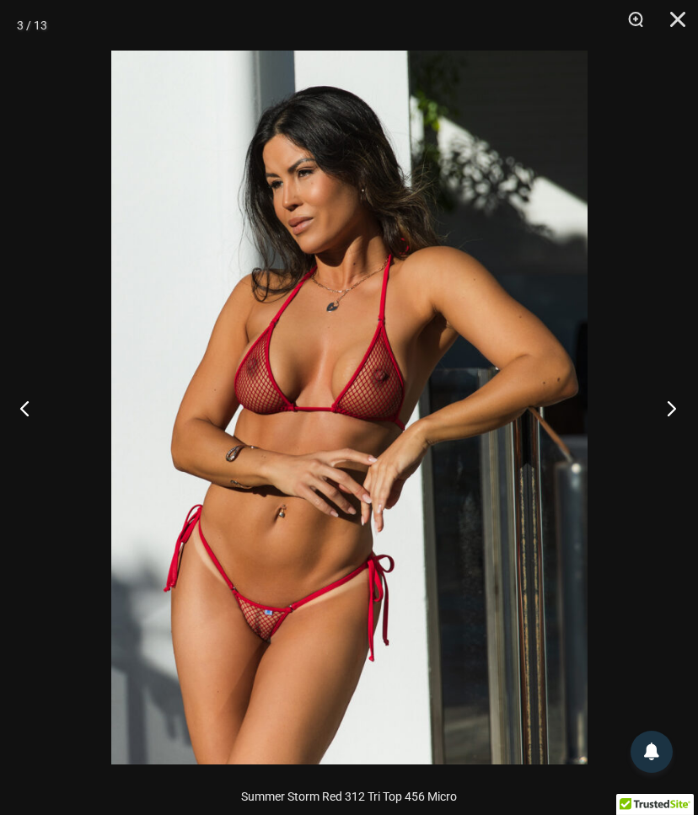
click at [666, 402] on button "Next" at bounding box center [666, 408] width 63 height 84
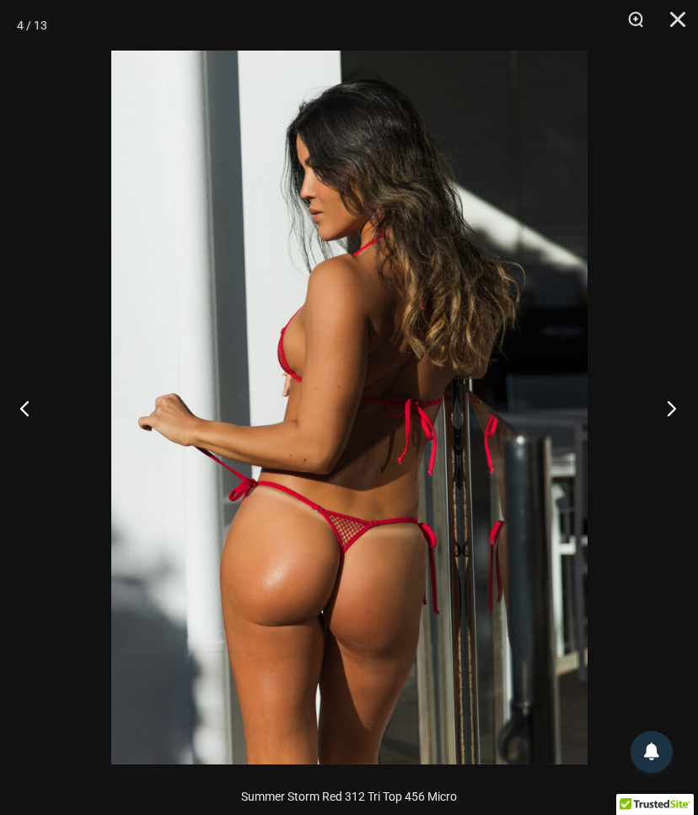
click at [666, 406] on button "Next" at bounding box center [666, 408] width 63 height 84
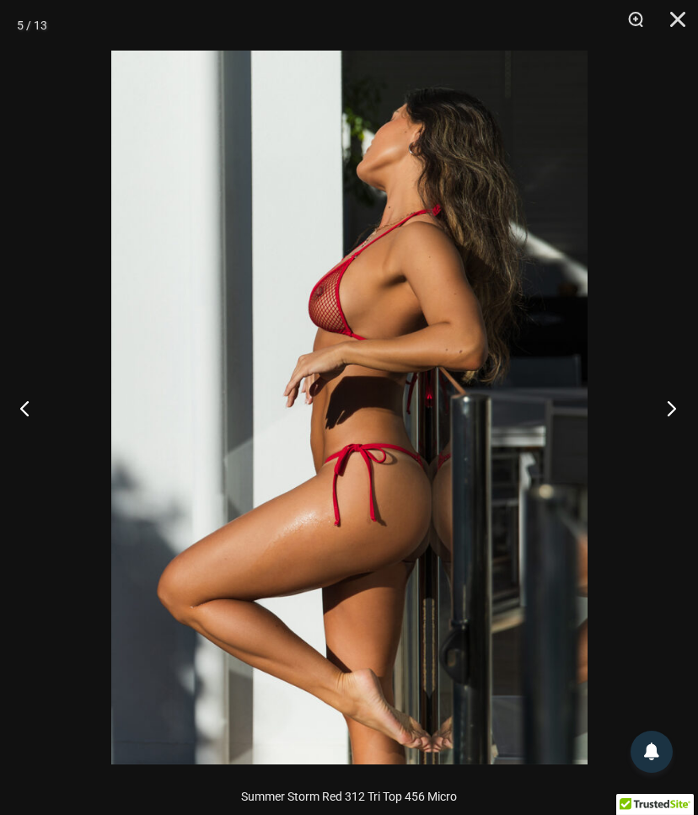
click at [669, 406] on button "Next" at bounding box center [666, 408] width 63 height 84
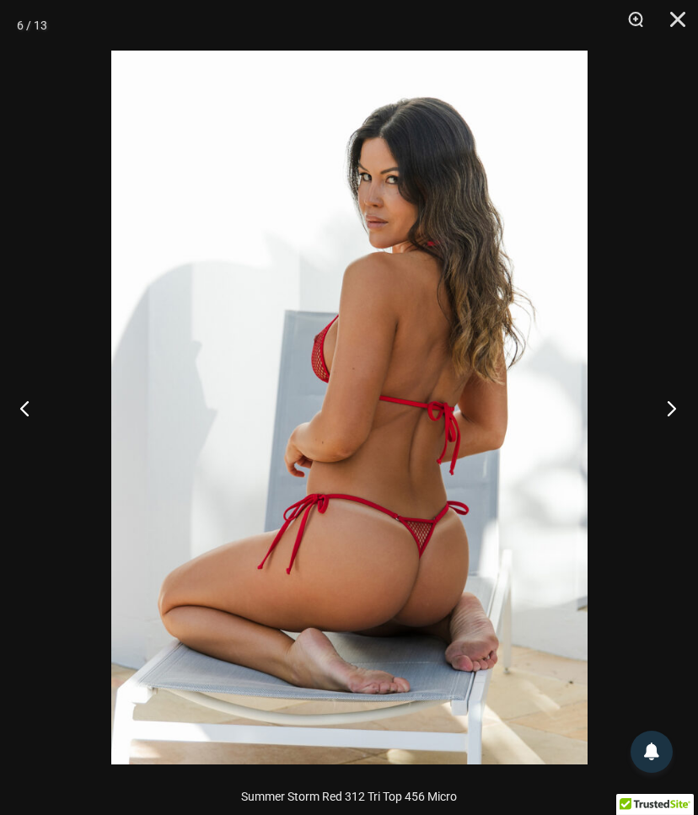
click at [668, 411] on button "Next" at bounding box center [666, 408] width 63 height 84
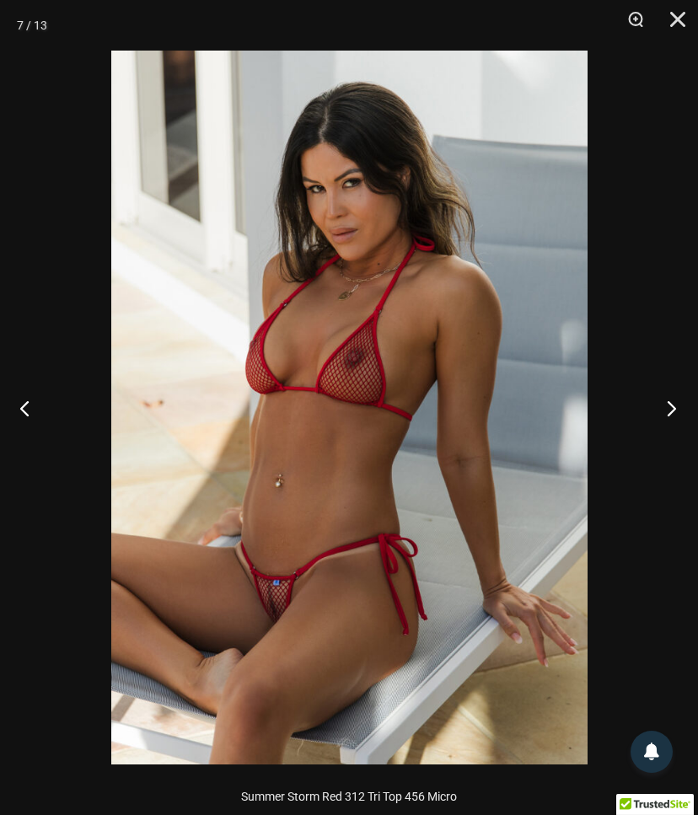
click at [664, 406] on button "Next" at bounding box center [666, 408] width 63 height 84
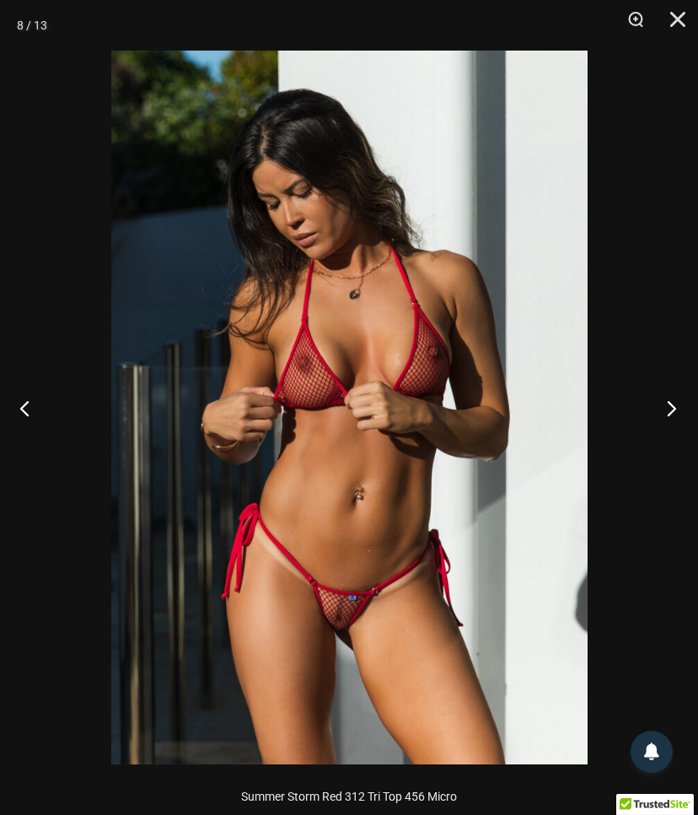
click at [678, 393] on button "Next" at bounding box center [666, 408] width 63 height 84
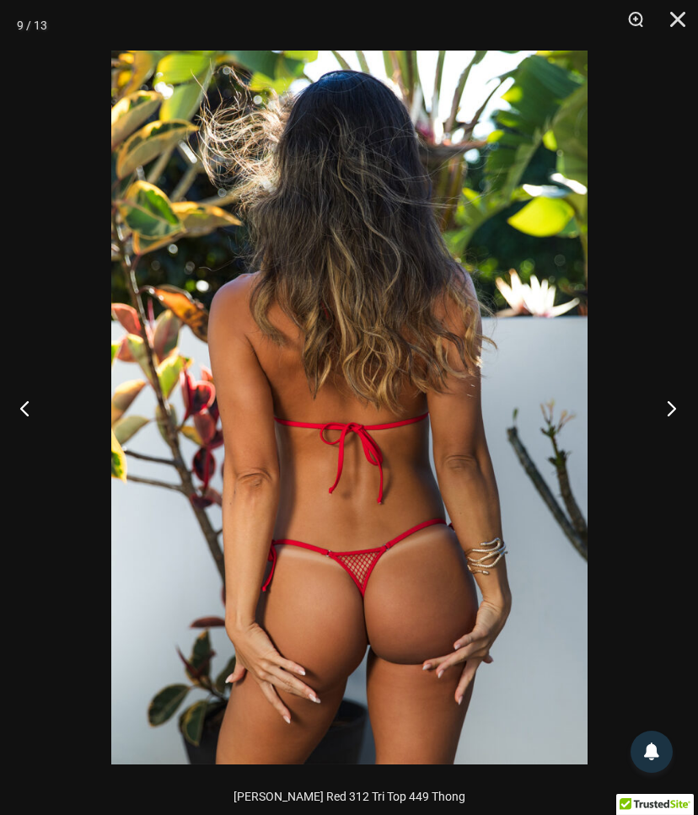
click at [669, 401] on button "Next" at bounding box center [666, 408] width 63 height 84
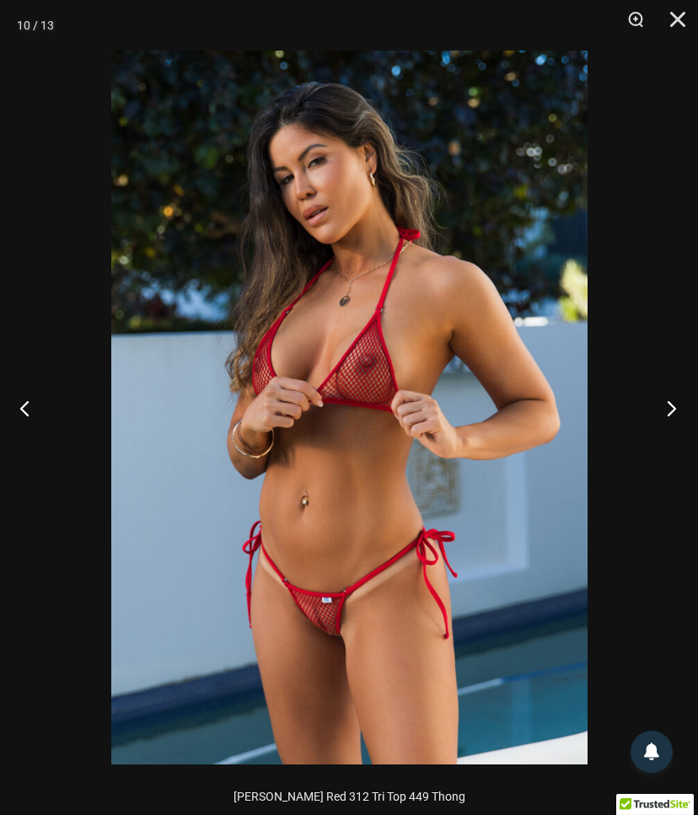
click at [668, 400] on button "Next" at bounding box center [666, 408] width 63 height 84
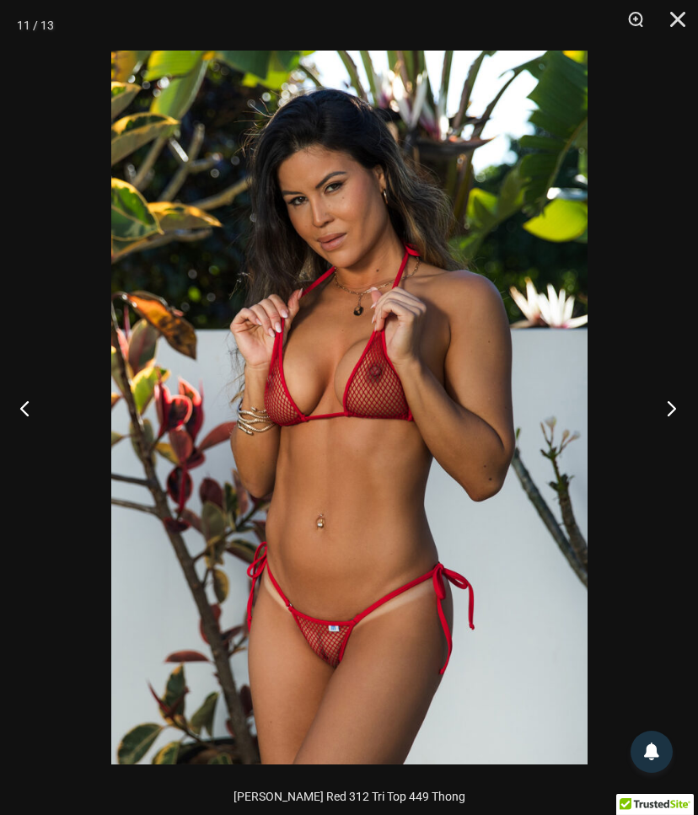
click at [669, 404] on button "Next" at bounding box center [666, 408] width 63 height 84
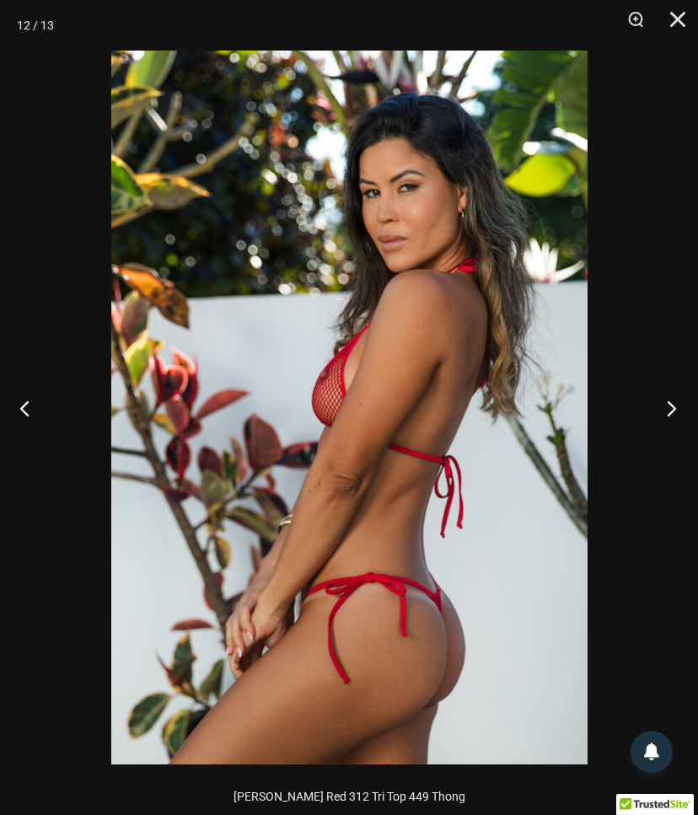
click at [666, 406] on button "Next" at bounding box center [666, 408] width 63 height 84
